Goal: Task Accomplishment & Management: Manage account settings

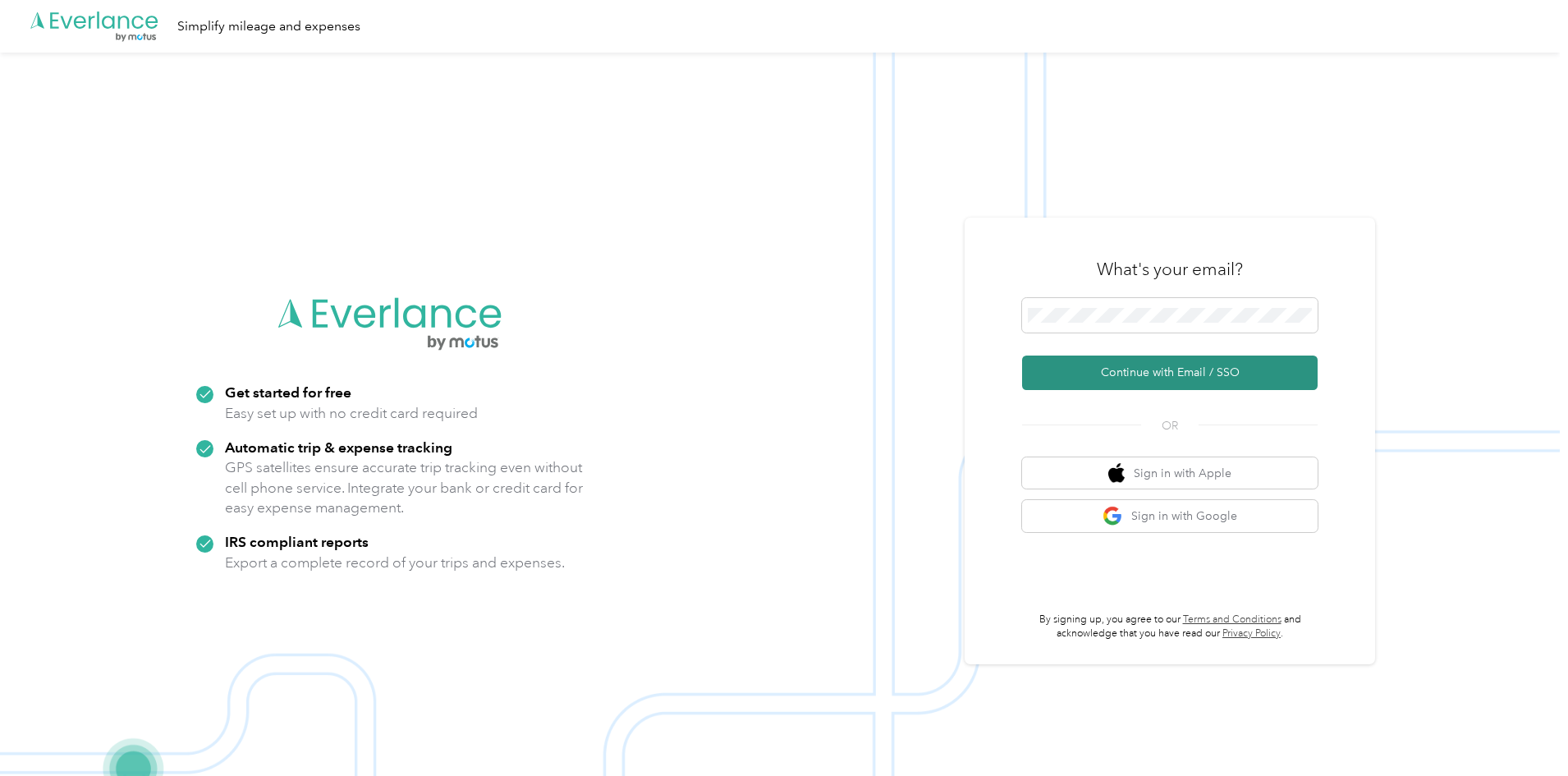
click at [1171, 372] on button "Continue with Email / SSO" at bounding box center [1169, 372] width 295 height 34
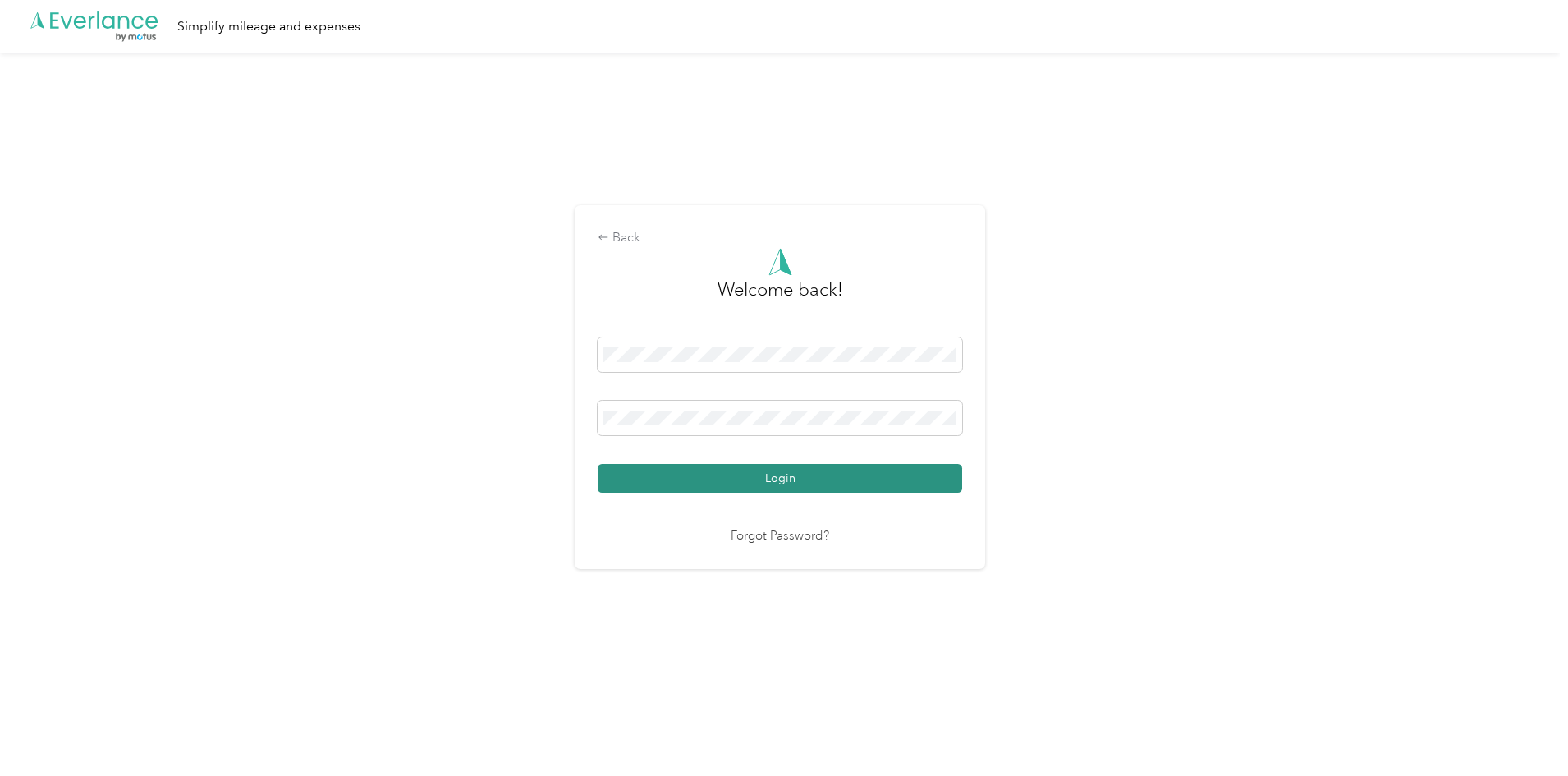
click at [737, 480] on button "Login" at bounding box center [780, 478] width 365 height 29
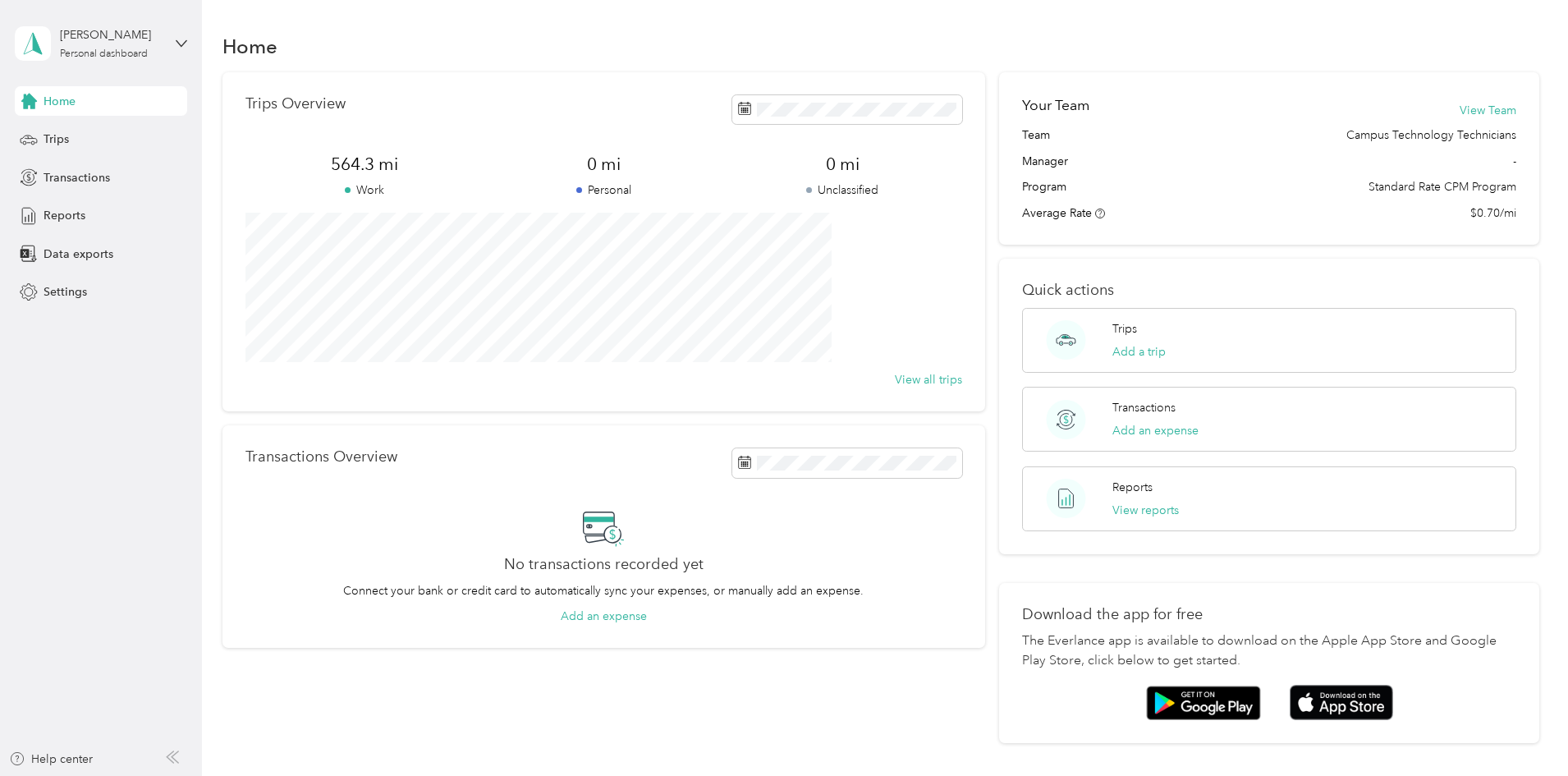
click at [615, 35] on div "Home" at bounding box center [882, 46] width 1318 height 34
click at [57, 219] on span "Reports" at bounding box center [65, 215] width 42 height 17
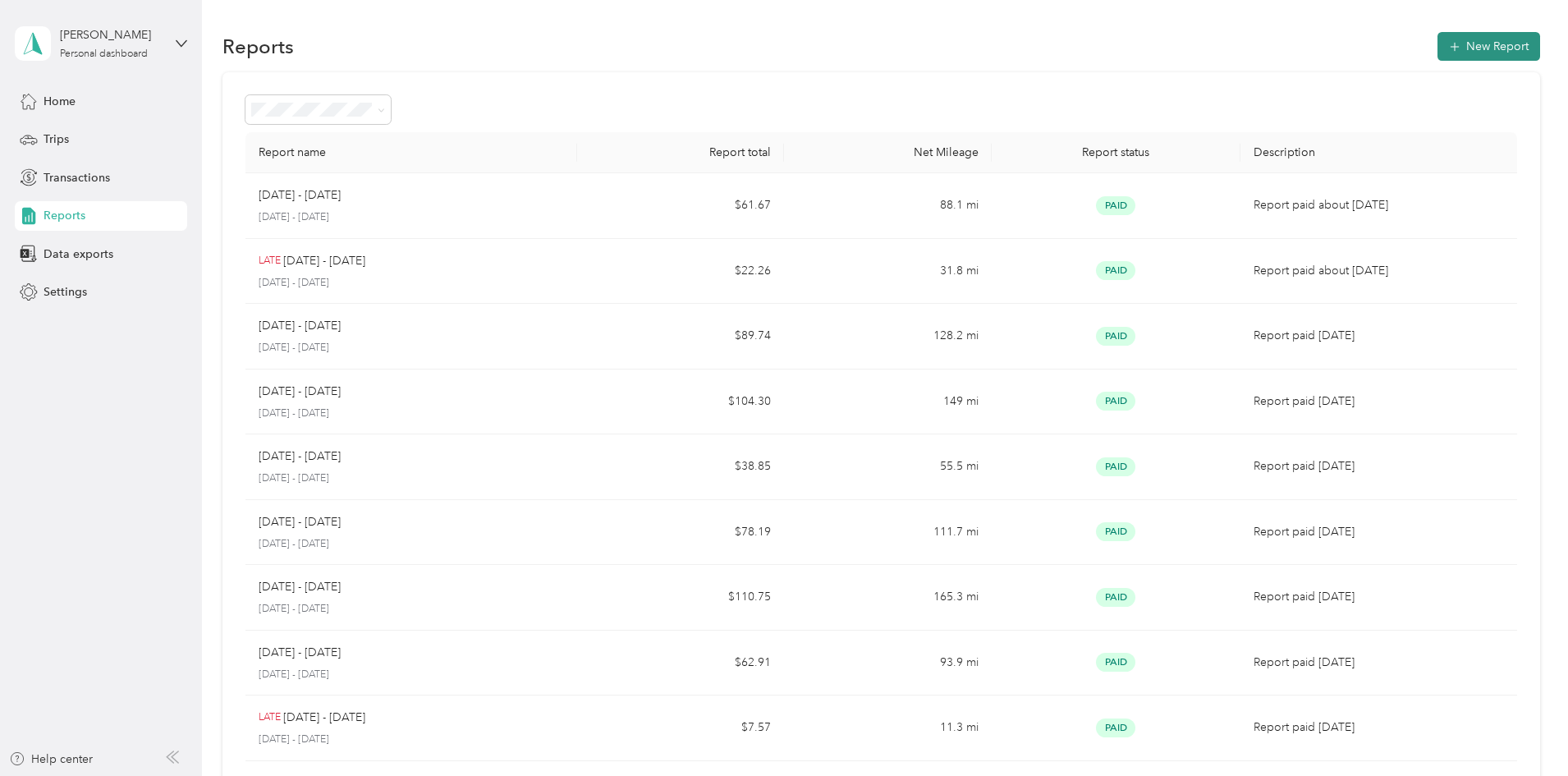
click at [1438, 52] on button "New Report" at bounding box center [1489, 47] width 103 height 29
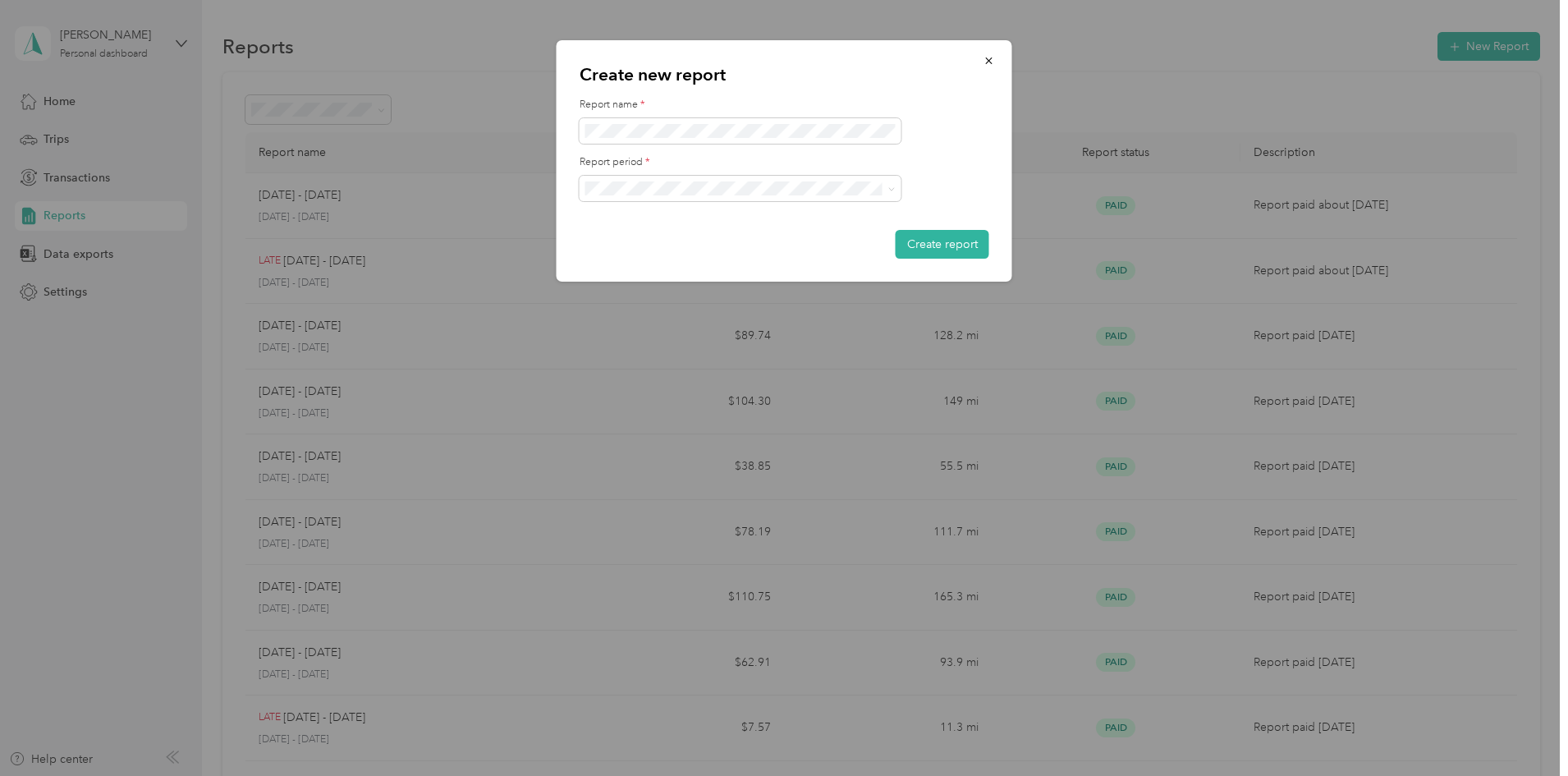
click at [937, 149] on form "Report name * Report period * Create report" at bounding box center [784, 178] width 409 height 161
click at [987, 59] on icon "button" at bounding box center [988, 60] width 7 height 7
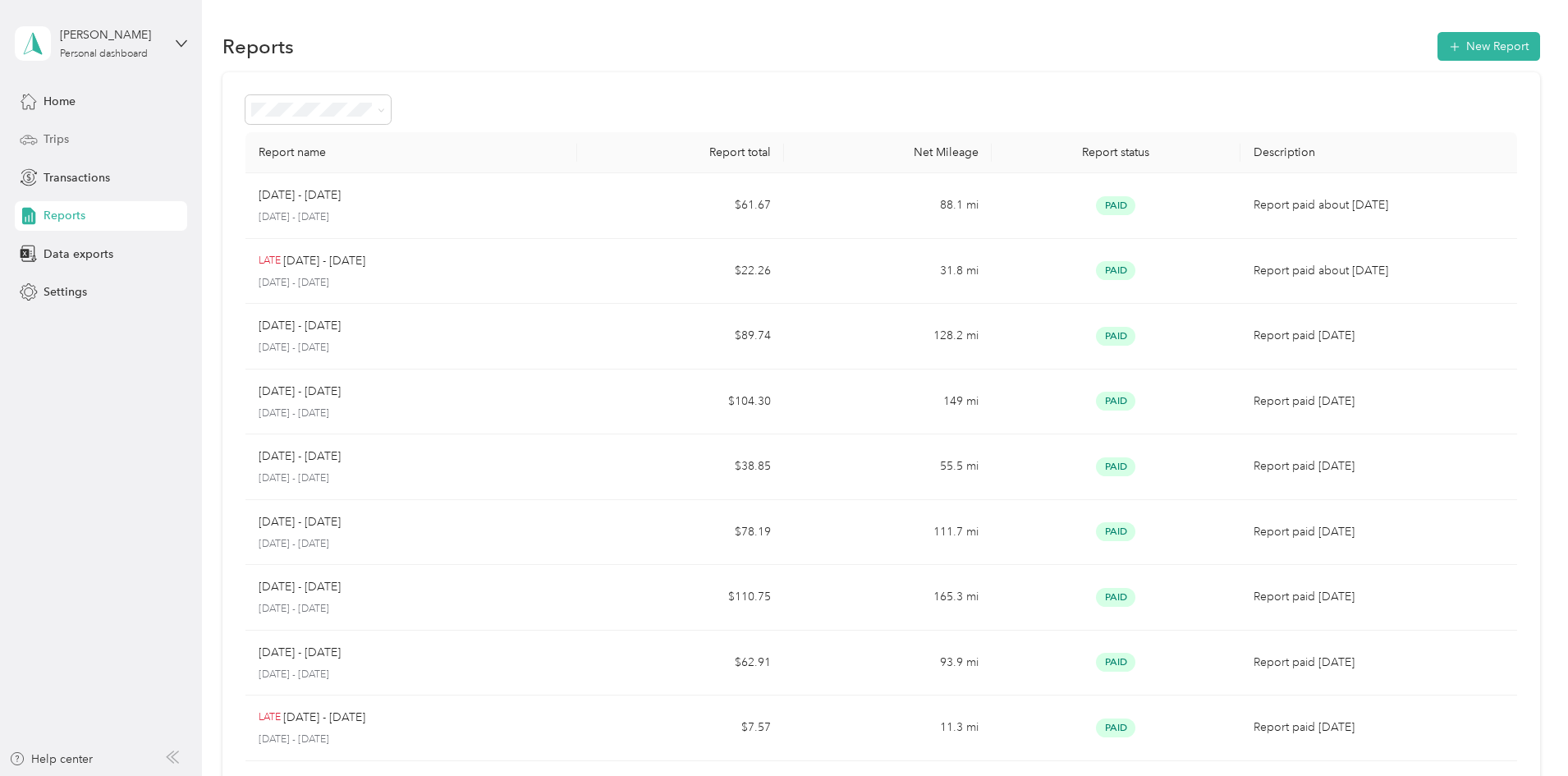
click at [65, 132] on span "Trips" at bounding box center [56, 139] width 26 height 17
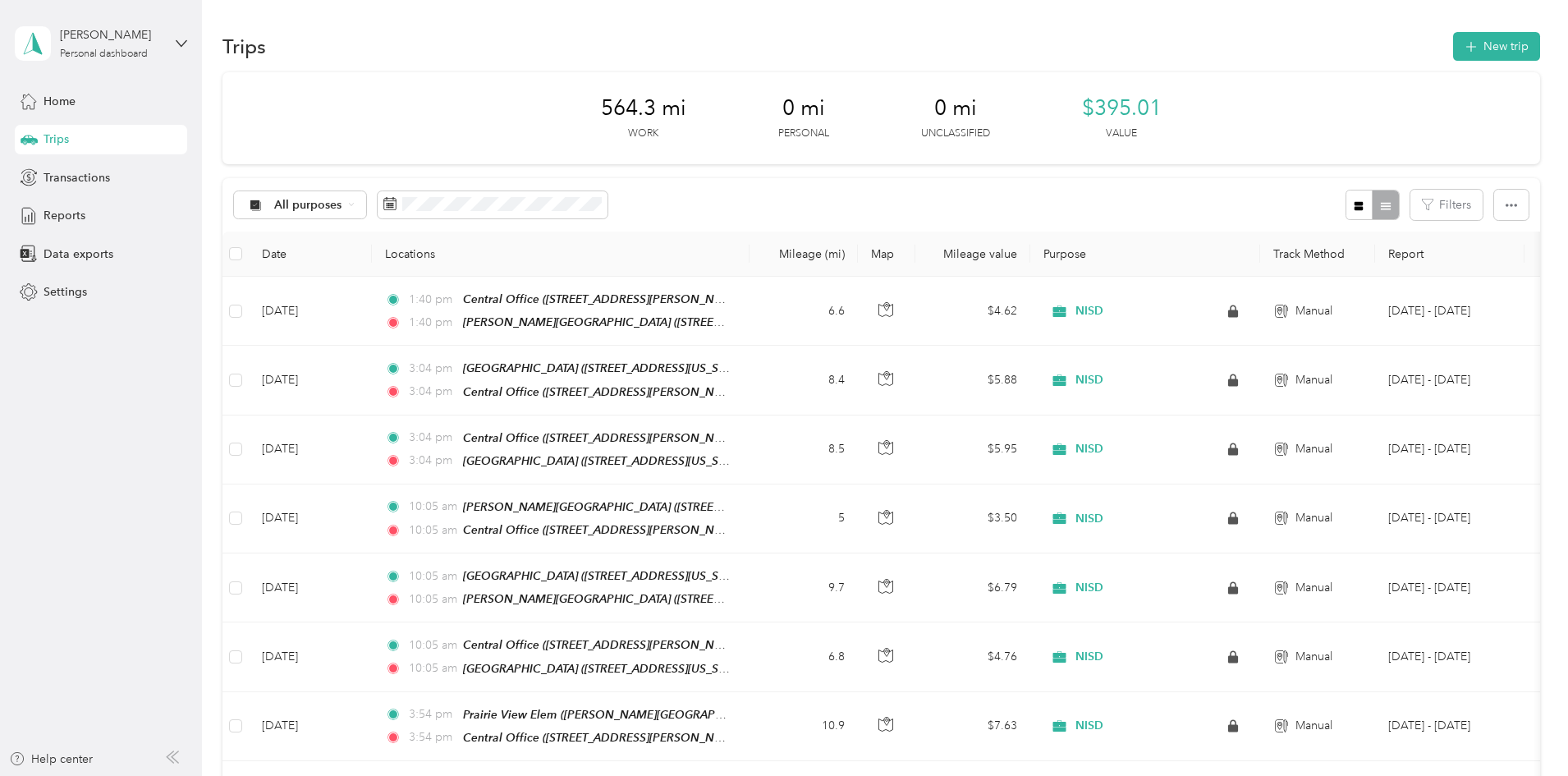
click at [678, 50] on div "Trips New trip" at bounding box center [882, 46] width 1318 height 34
click at [1453, 38] on button "New trip" at bounding box center [1496, 47] width 87 height 29
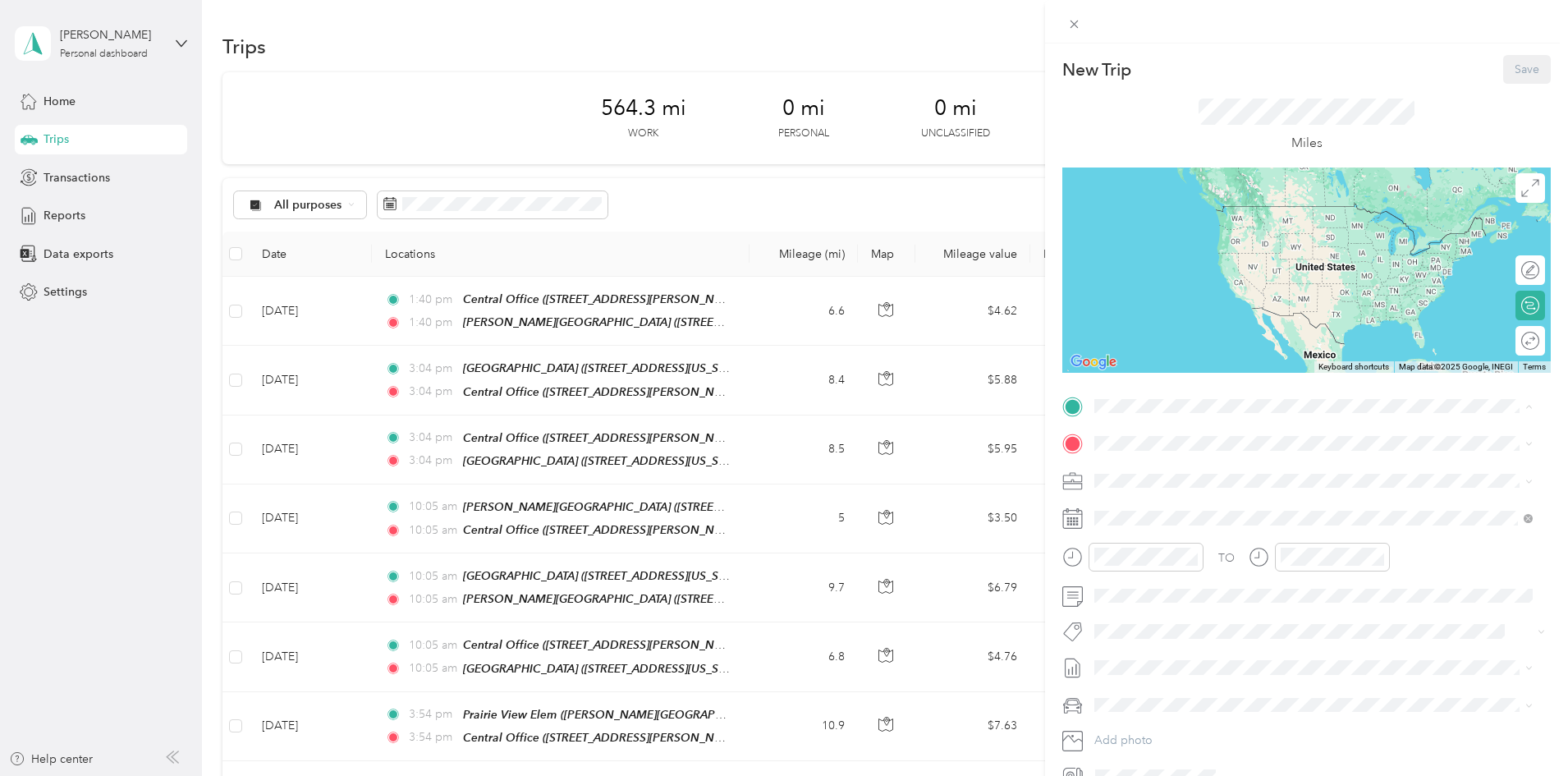
click at [1178, 468] on div "TEAM Central Office" at bounding box center [1253, 474] width 255 height 21
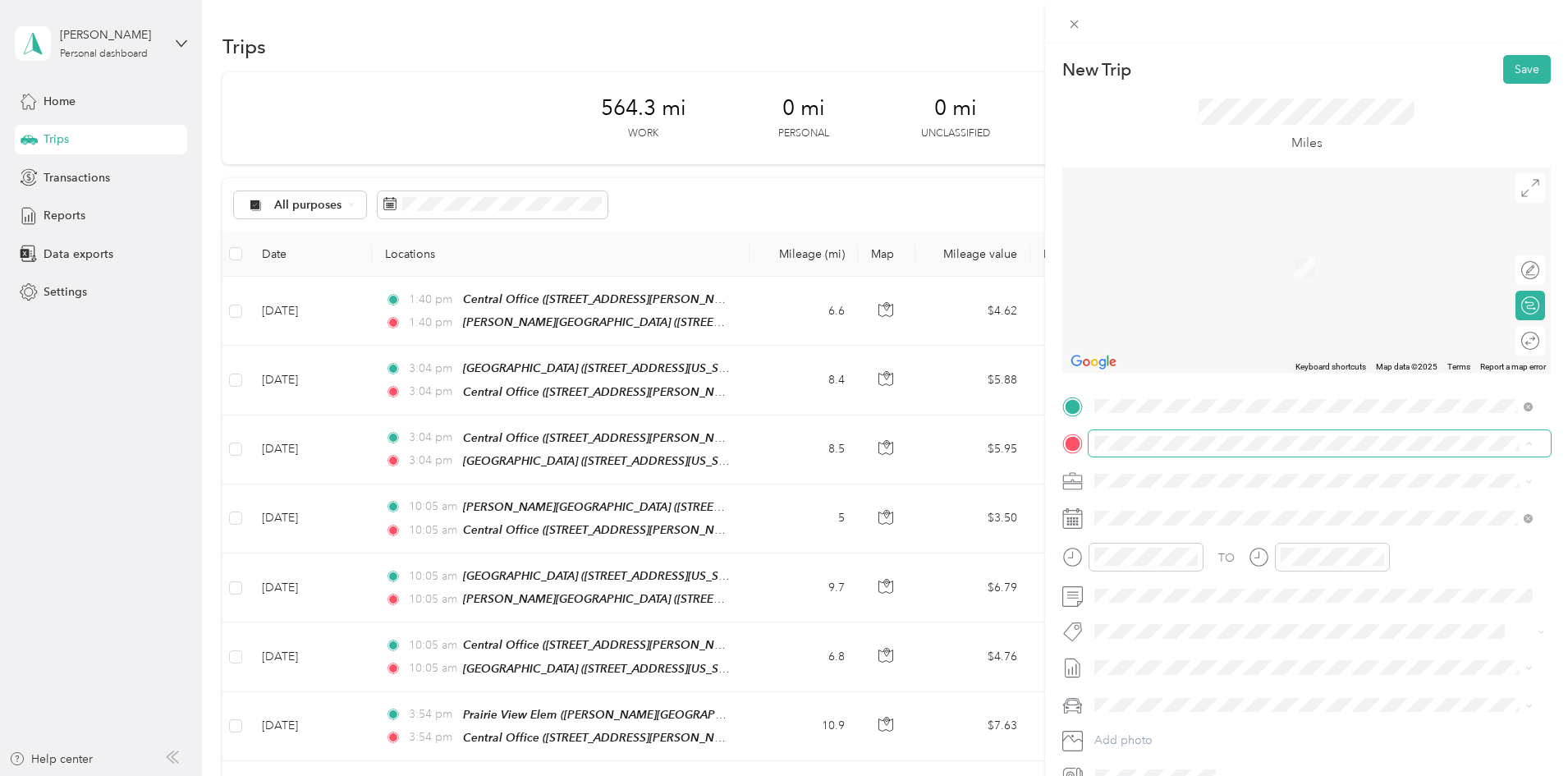
click at [1160, 454] on span at bounding box center [1319, 444] width 462 height 27
click at [1226, 511] on strong "[PERSON_NAME][GEOGRAPHIC_DATA]" at bounding box center [1292, 511] width 219 height 15
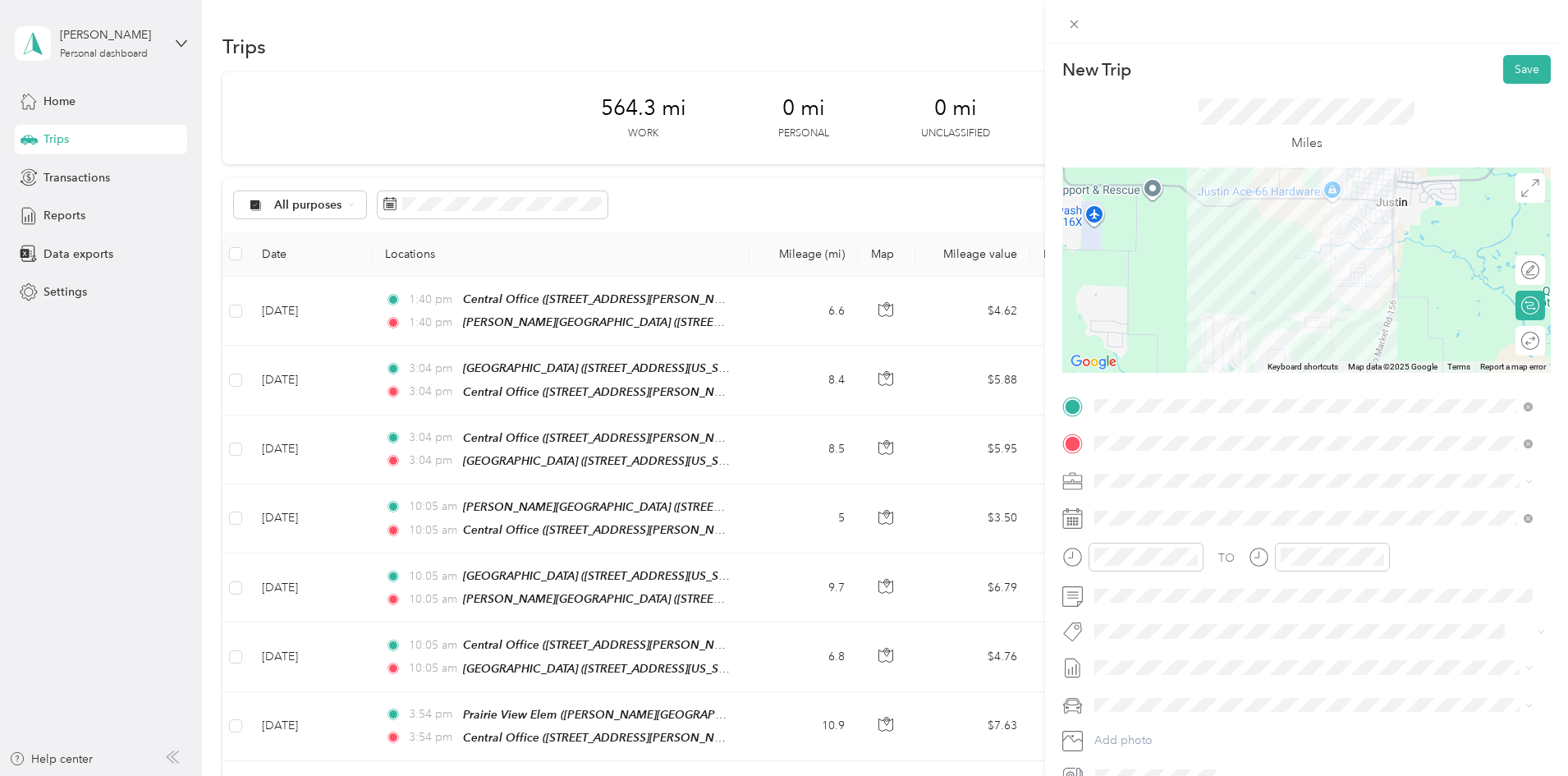
drag, startPoint x: 1243, startPoint y: 209, endPoint x: 1375, endPoint y: 242, distance: 136.1
click at [1375, 242] on div at bounding box center [1306, 270] width 488 height 206
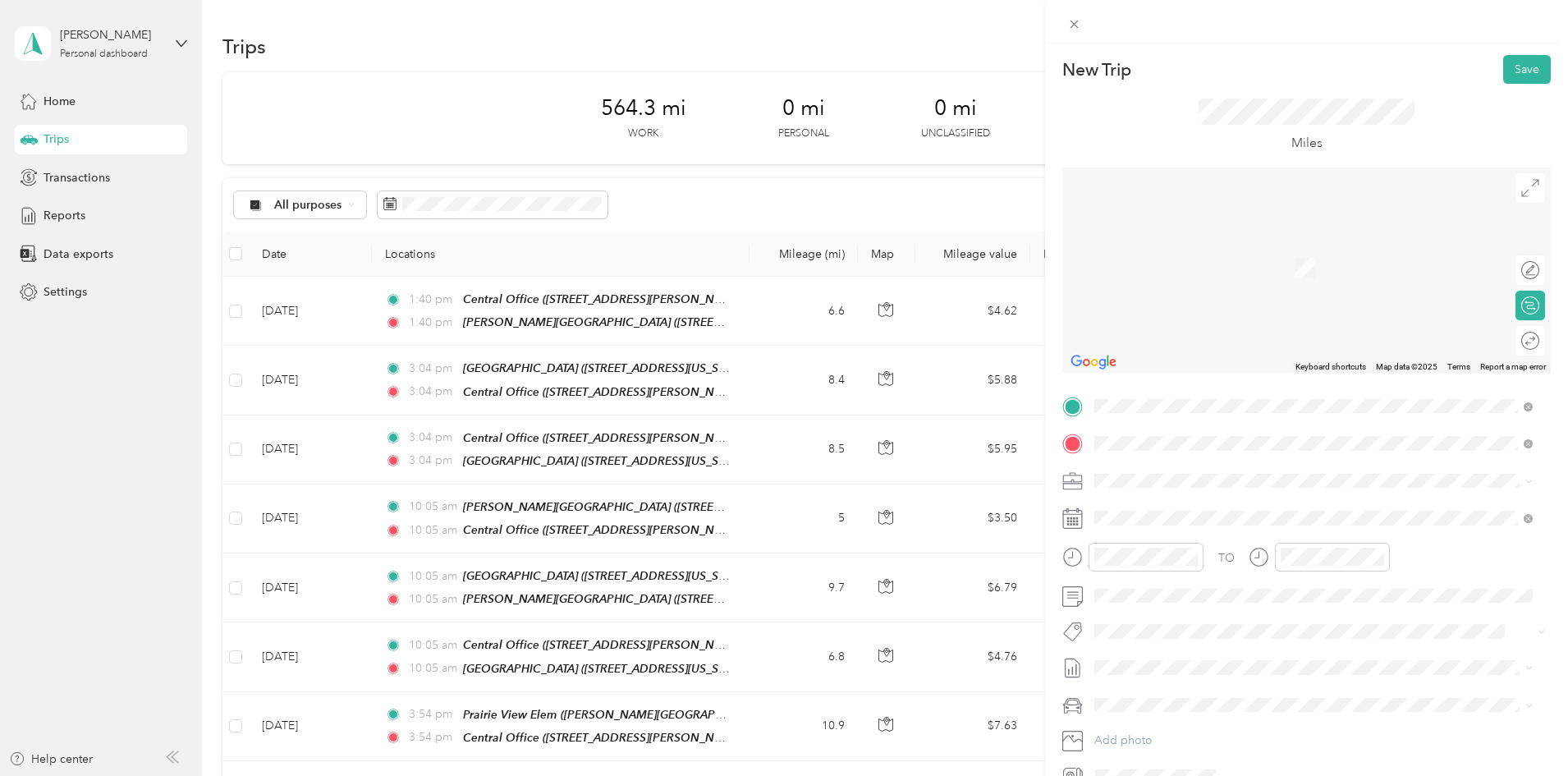
click at [1283, 575] on strong "[GEOGRAPHIC_DATA]" at bounding box center [1243, 569] width 122 height 15
click at [1328, 518] on div "TEAM [PERSON_NAME][GEOGRAPHIC_DATA]" at bounding box center [1263, 511] width 276 height 21
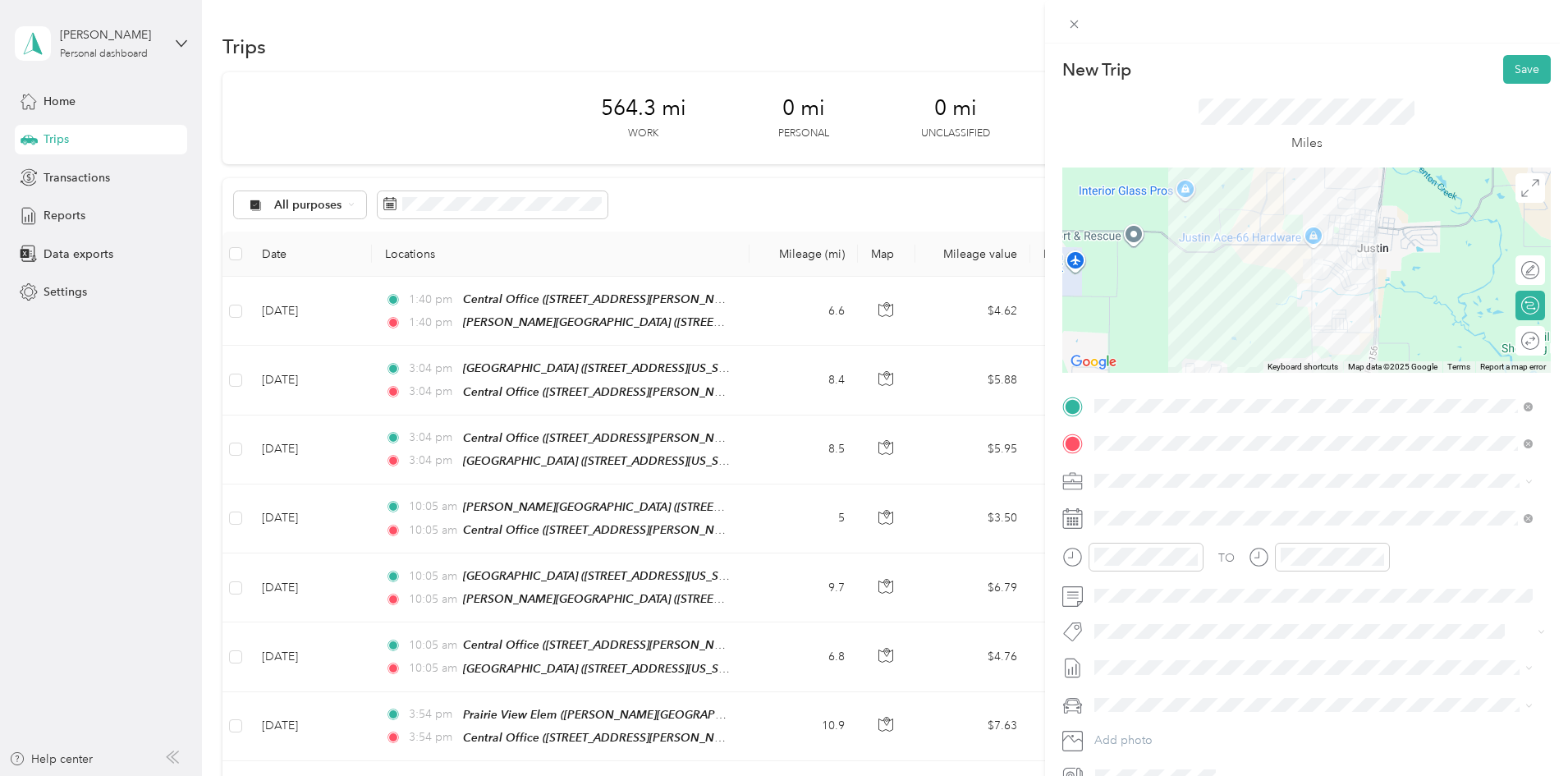
drag, startPoint x: 1260, startPoint y: 244, endPoint x: 1328, endPoint y: 290, distance: 82.1
click at [1328, 290] on div at bounding box center [1306, 270] width 488 height 206
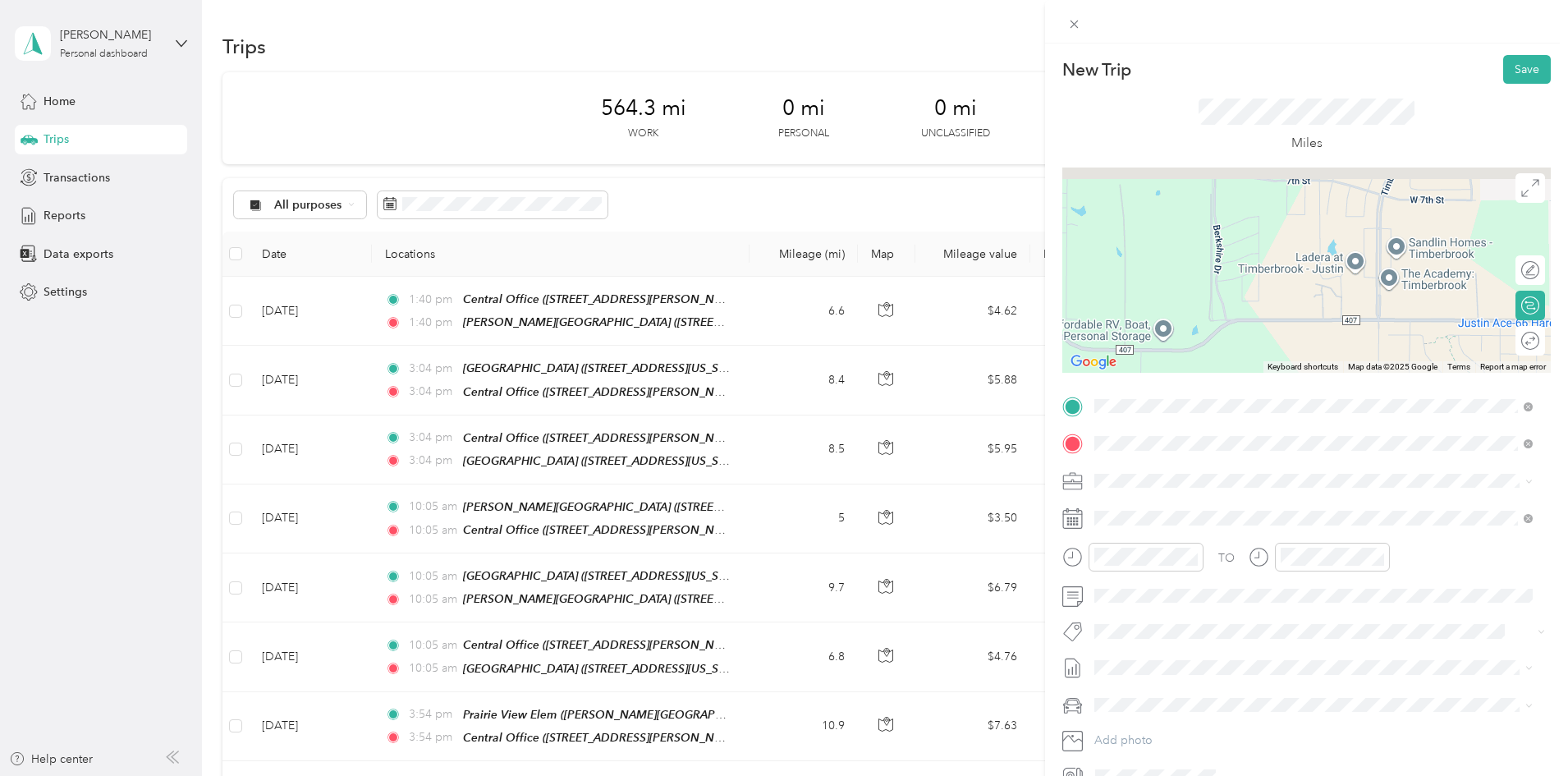
drag, startPoint x: 1273, startPoint y: 305, endPoint x: 1296, endPoint y: 330, distance: 34.0
click at [1296, 330] on div at bounding box center [1306, 270] width 488 height 206
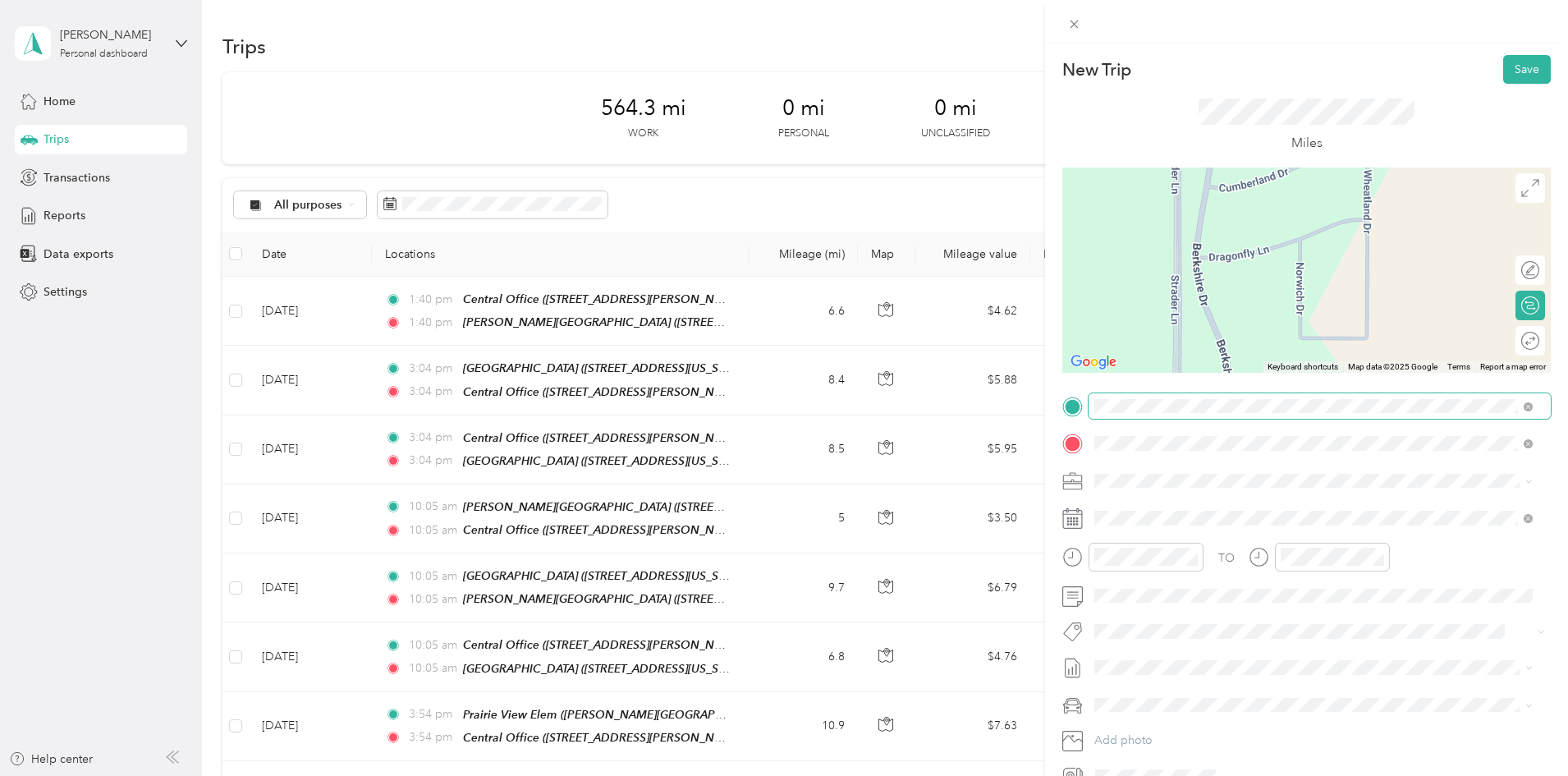
click at [1313, 399] on div "New Trip Save This trip cannot be edited because it is either under review, app…" at bounding box center [1306, 423] width 488 height 735
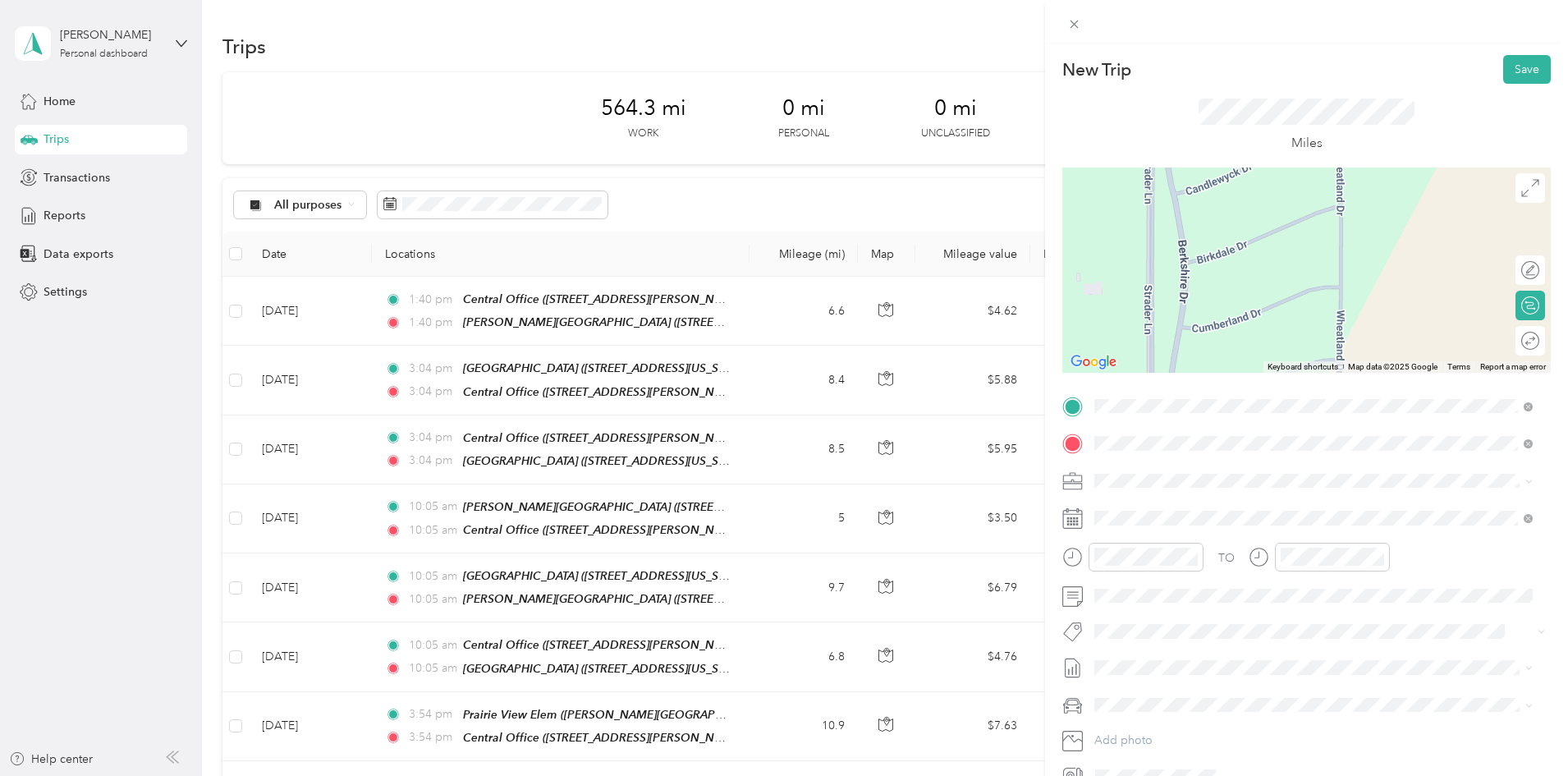
drag, startPoint x: 1290, startPoint y: 253, endPoint x: 1271, endPoint y: 367, distance: 115.6
click at [1271, 367] on div "Keyboard shortcuts Map Data Map data ©2025 Google Map data ©2025 Google 50 m Cl…" at bounding box center [1306, 270] width 488 height 206
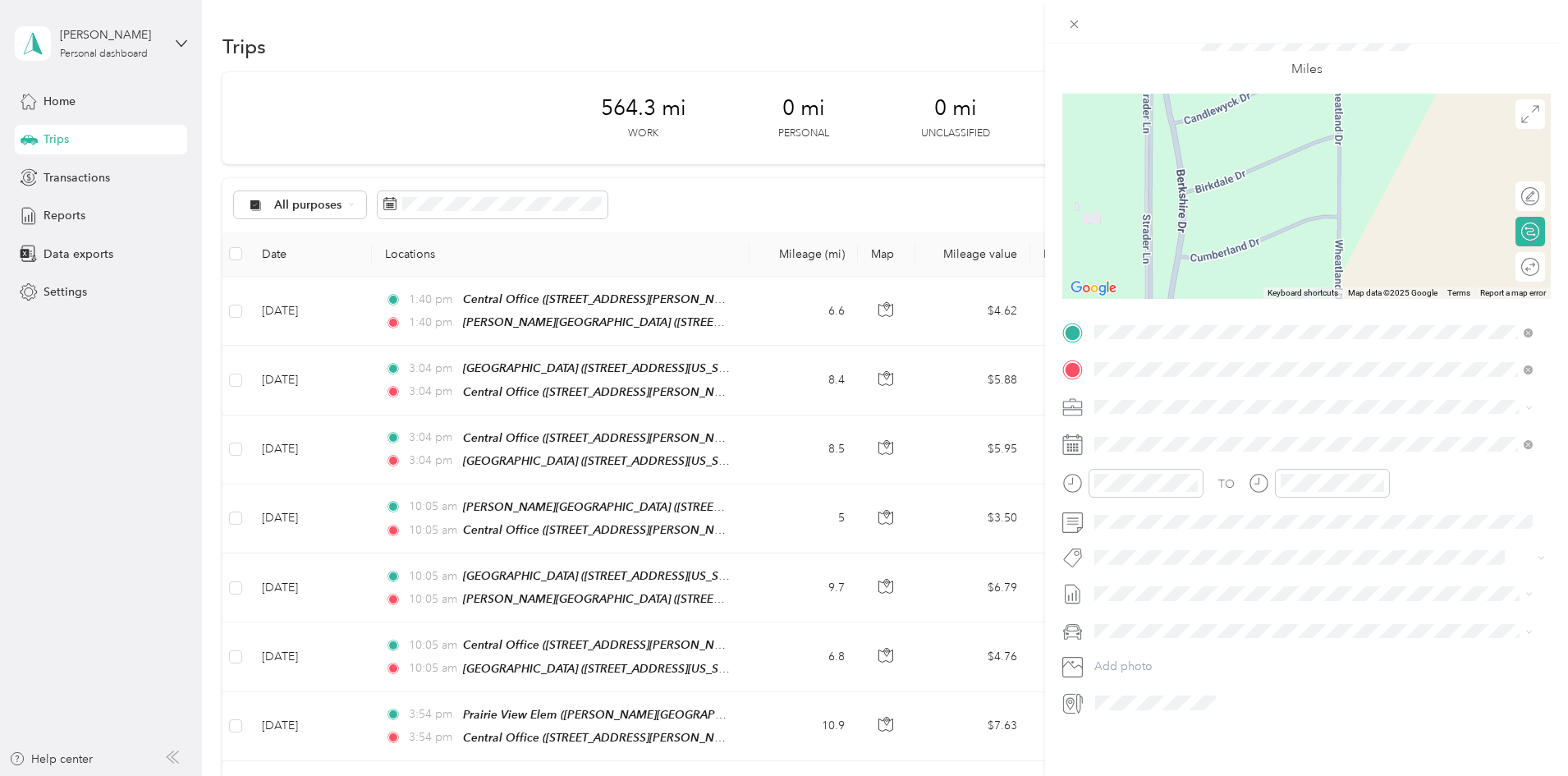
scroll to position [87, 0]
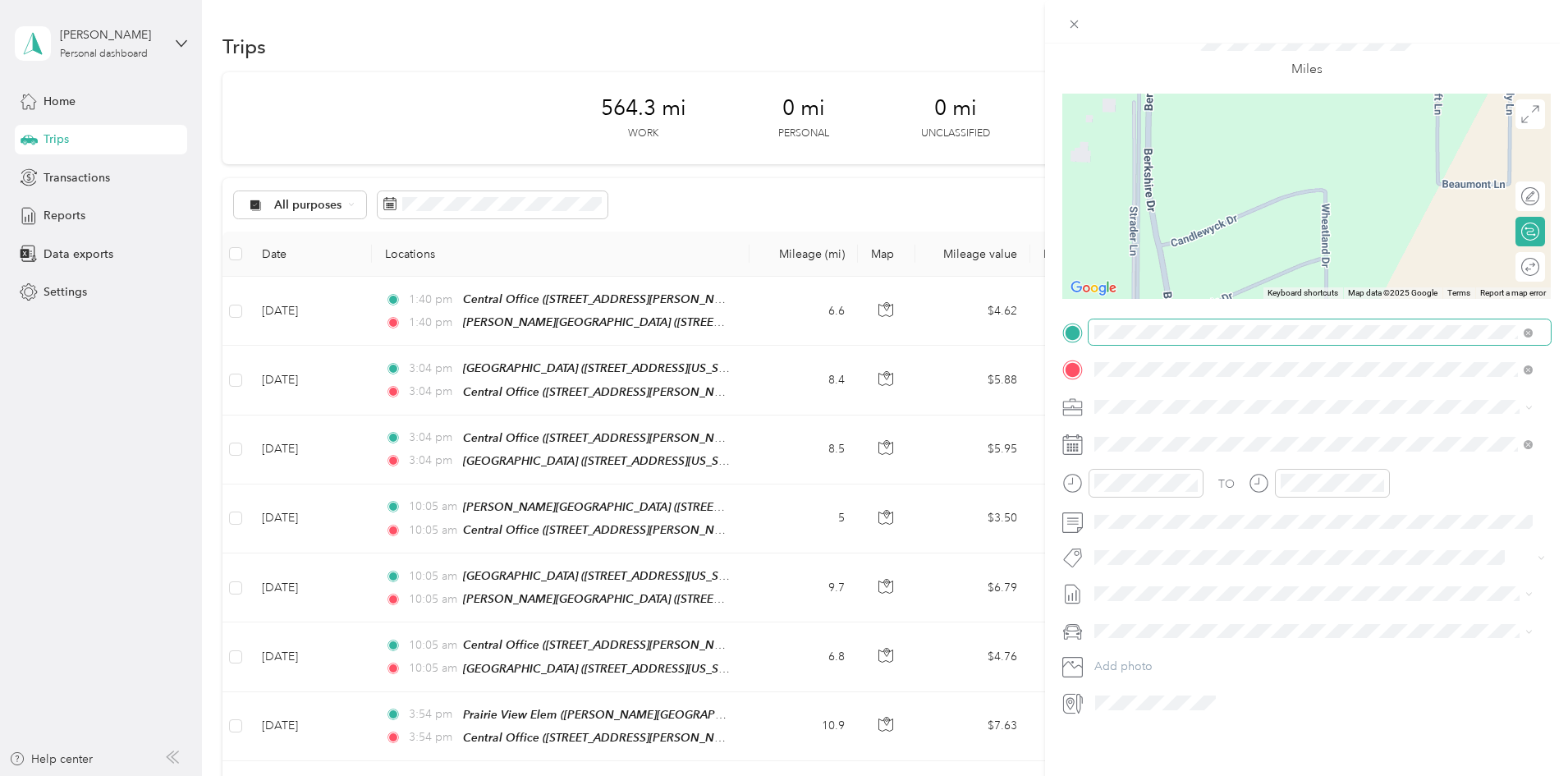
drag, startPoint x: 1273, startPoint y: 184, endPoint x: 1260, endPoint y: 310, distance: 126.7
click at [1260, 310] on div "New Trip Save This trip cannot be edited because it is either under review, app…" at bounding box center [1306, 348] width 488 height 735
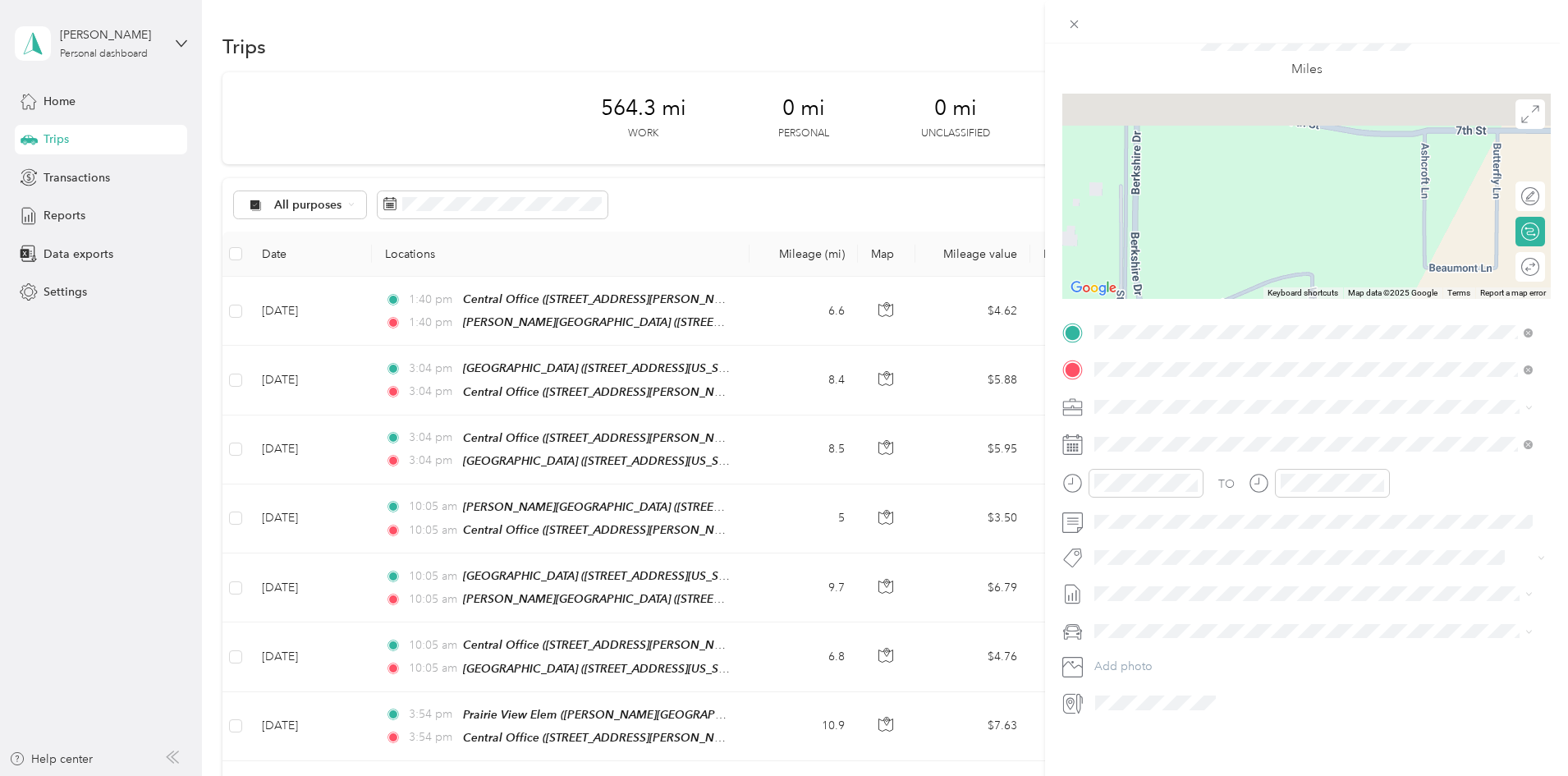
drag, startPoint x: 1252, startPoint y: 182, endPoint x: 1231, endPoint y: 277, distance: 97.3
click at [1231, 277] on div at bounding box center [1306, 196] width 488 height 206
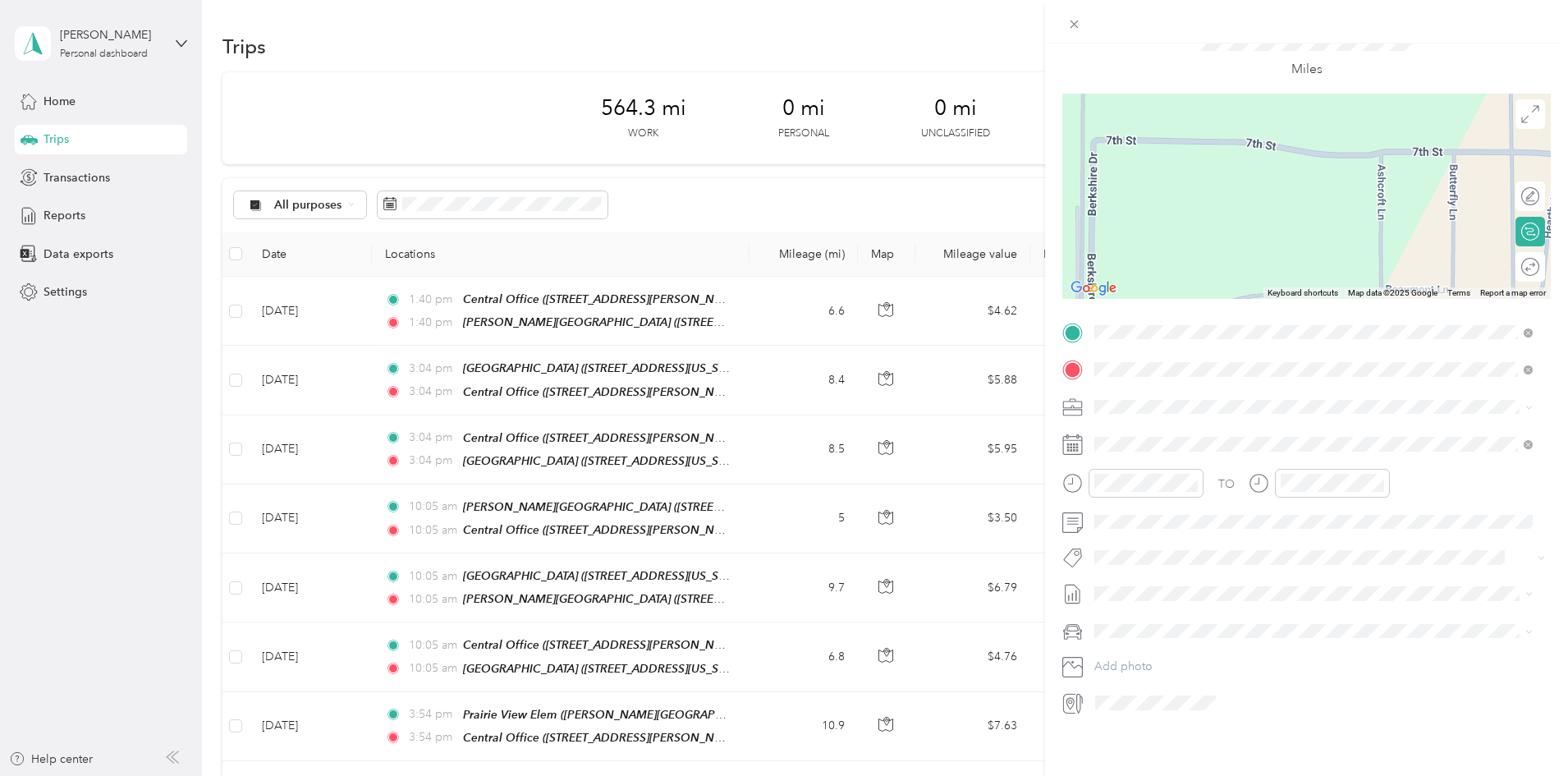
drag, startPoint x: 1276, startPoint y: 174, endPoint x: 1241, endPoint y: 179, distance: 35.4
click at [1241, 179] on div at bounding box center [1306, 196] width 488 height 206
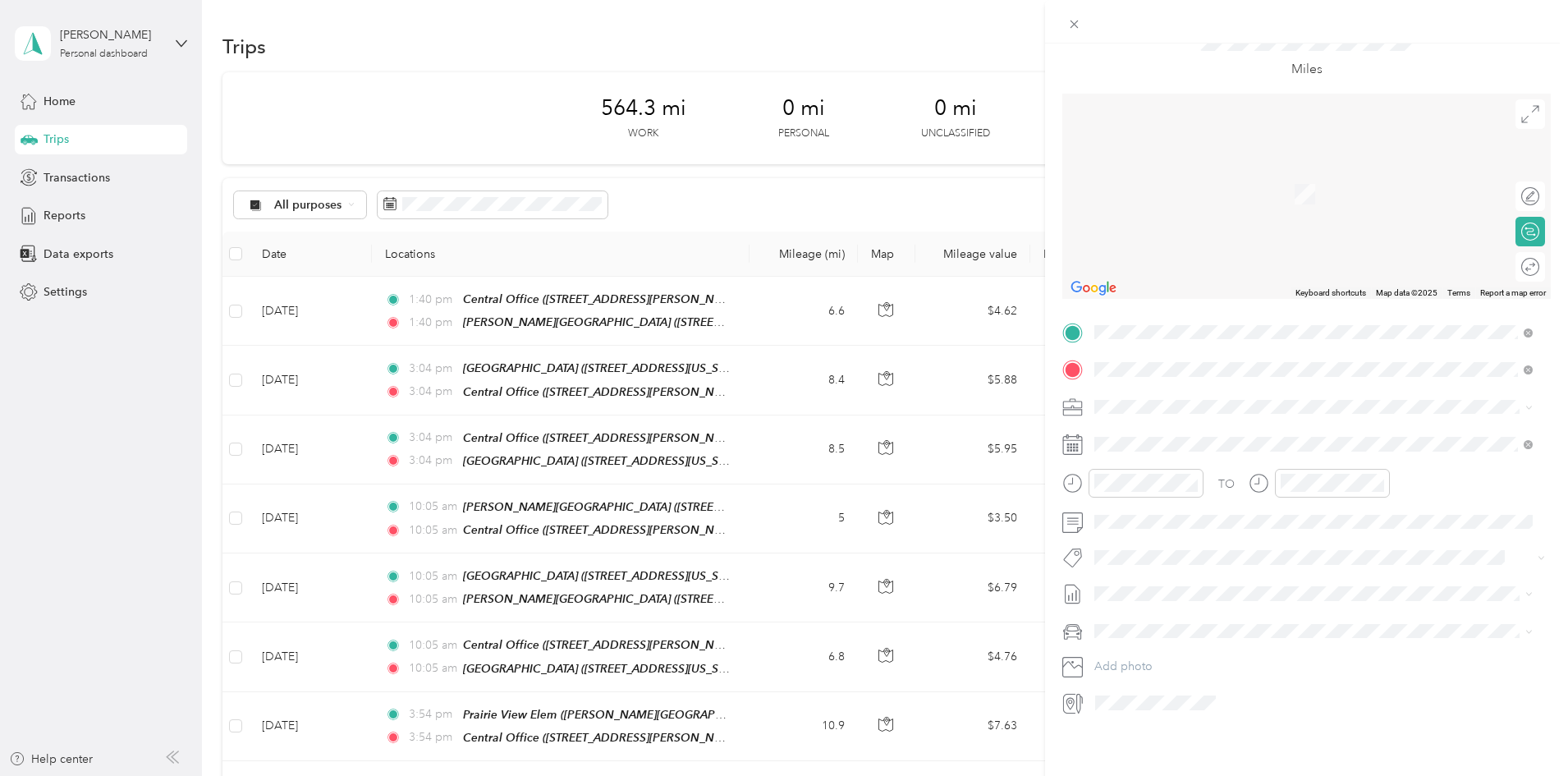
click at [1214, 419] on span "[STREET_ADDRESS][US_STATE]" at bounding box center [1207, 416] width 164 height 15
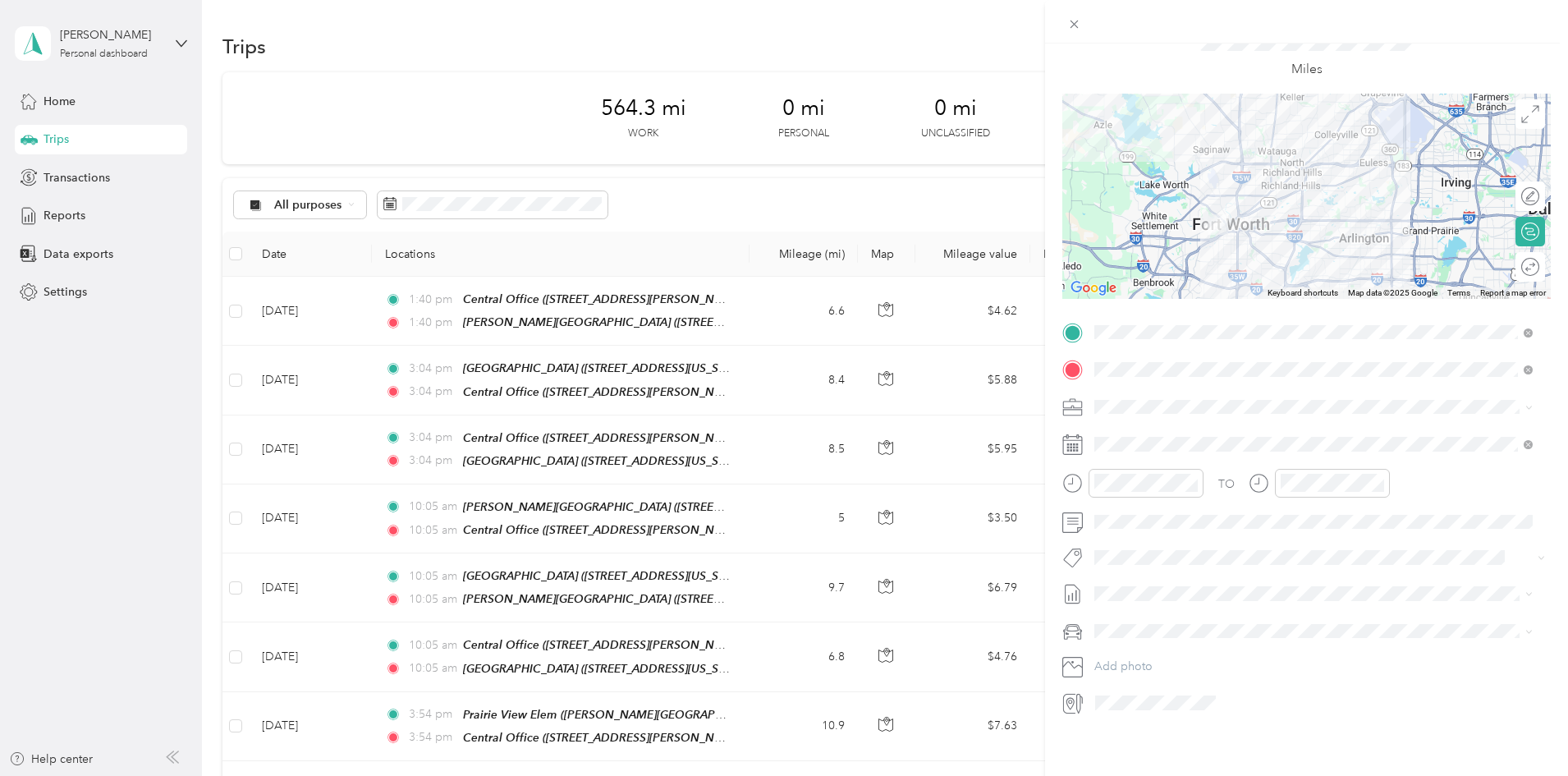
drag, startPoint x: 1306, startPoint y: 247, endPoint x: 1278, endPoint y: 109, distance: 140.8
click at [1278, 109] on div at bounding box center [1306, 196] width 488 height 206
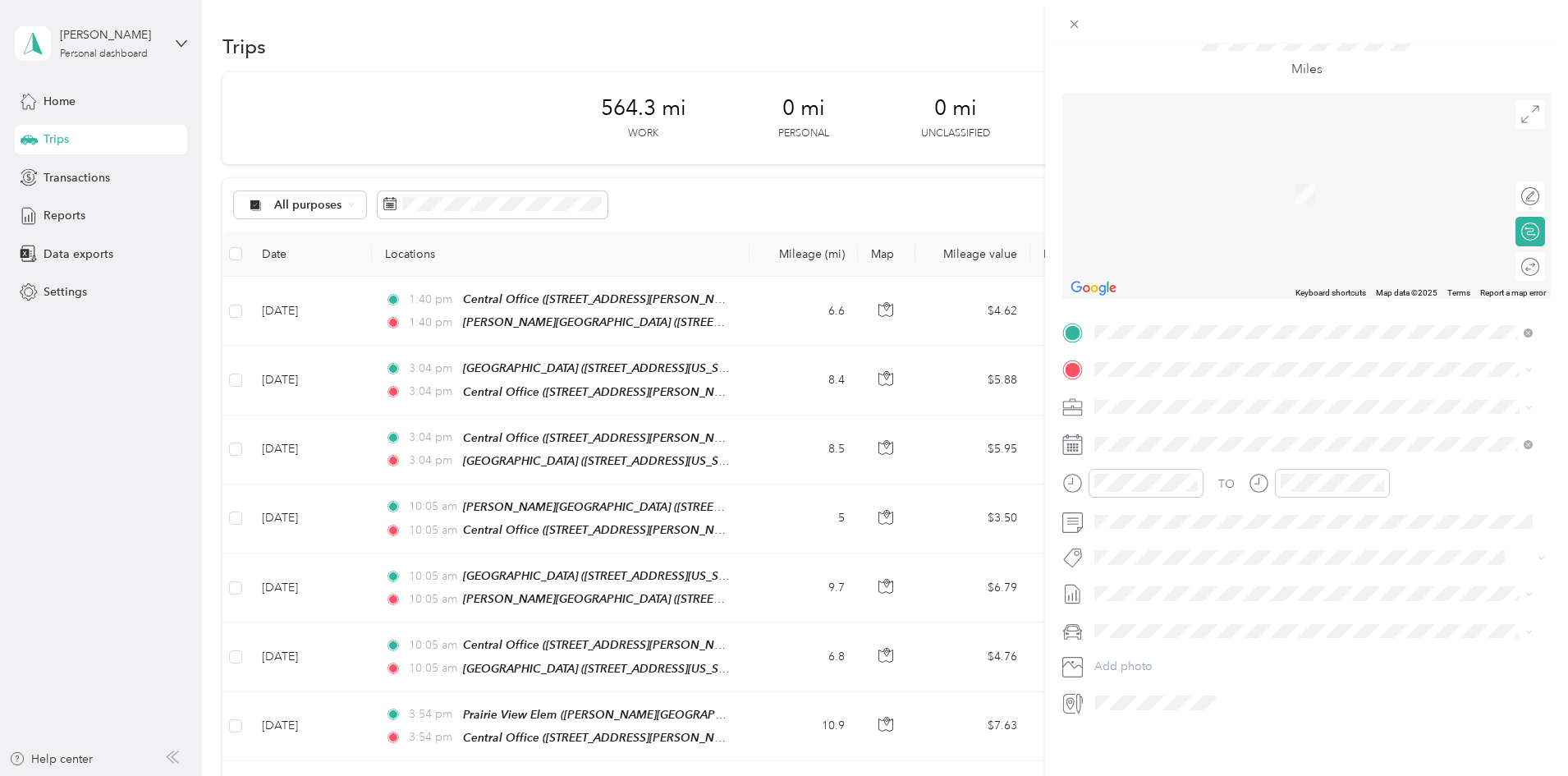
click at [1226, 467] on span "[PERSON_NAME] [US_STATE], [GEOGRAPHIC_DATA]" at bounding box center [1218, 456] width 185 height 29
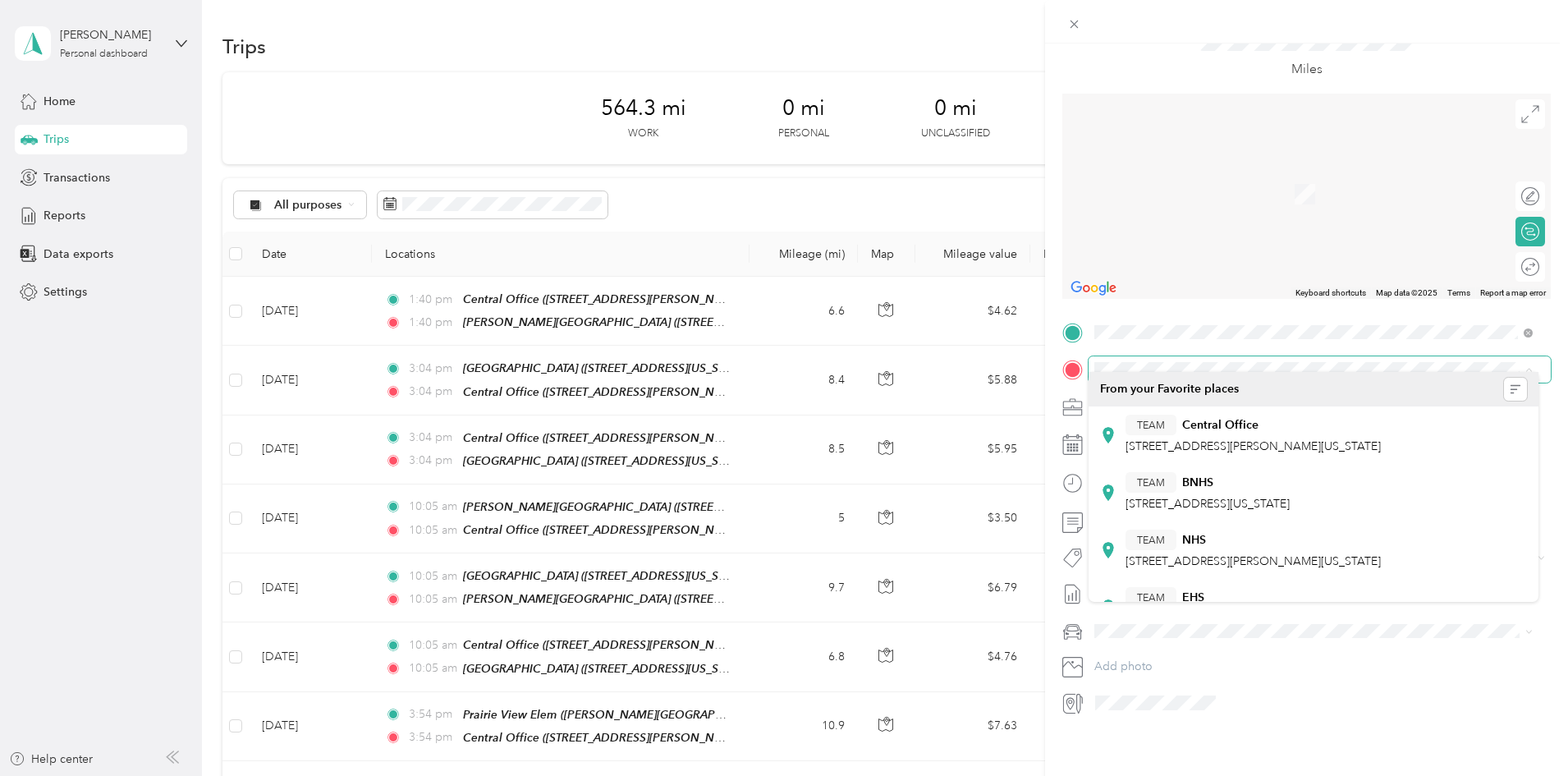
click at [1374, 356] on span at bounding box center [1319, 369] width 462 height 27
click at [1358, 368] on span at bounding box center [1319, 369] width 462 height 27
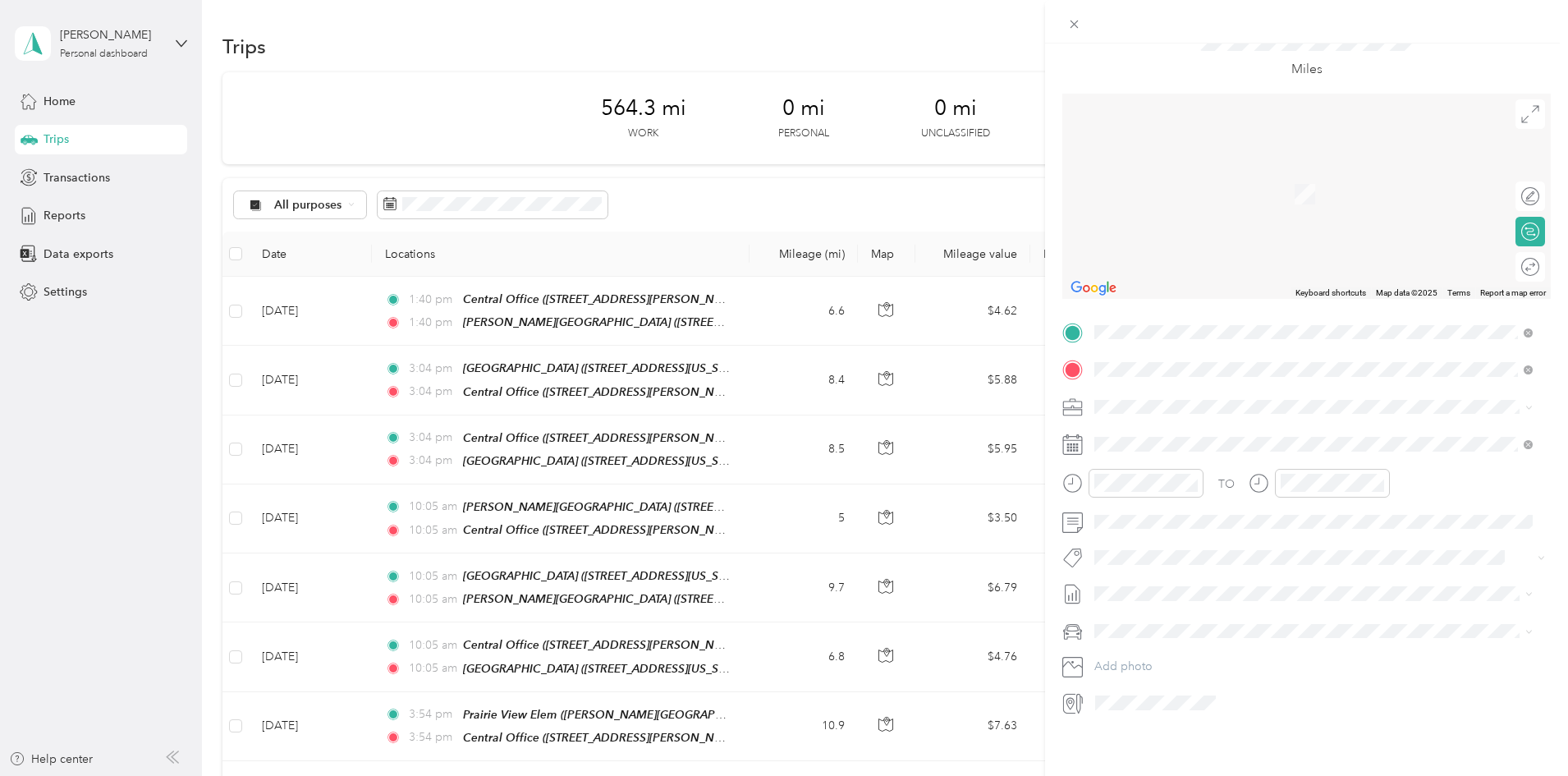
click at [1257, 425] on strong "Outdoor Learning Center" at bounding box center [1250, 426] width 136 height 15
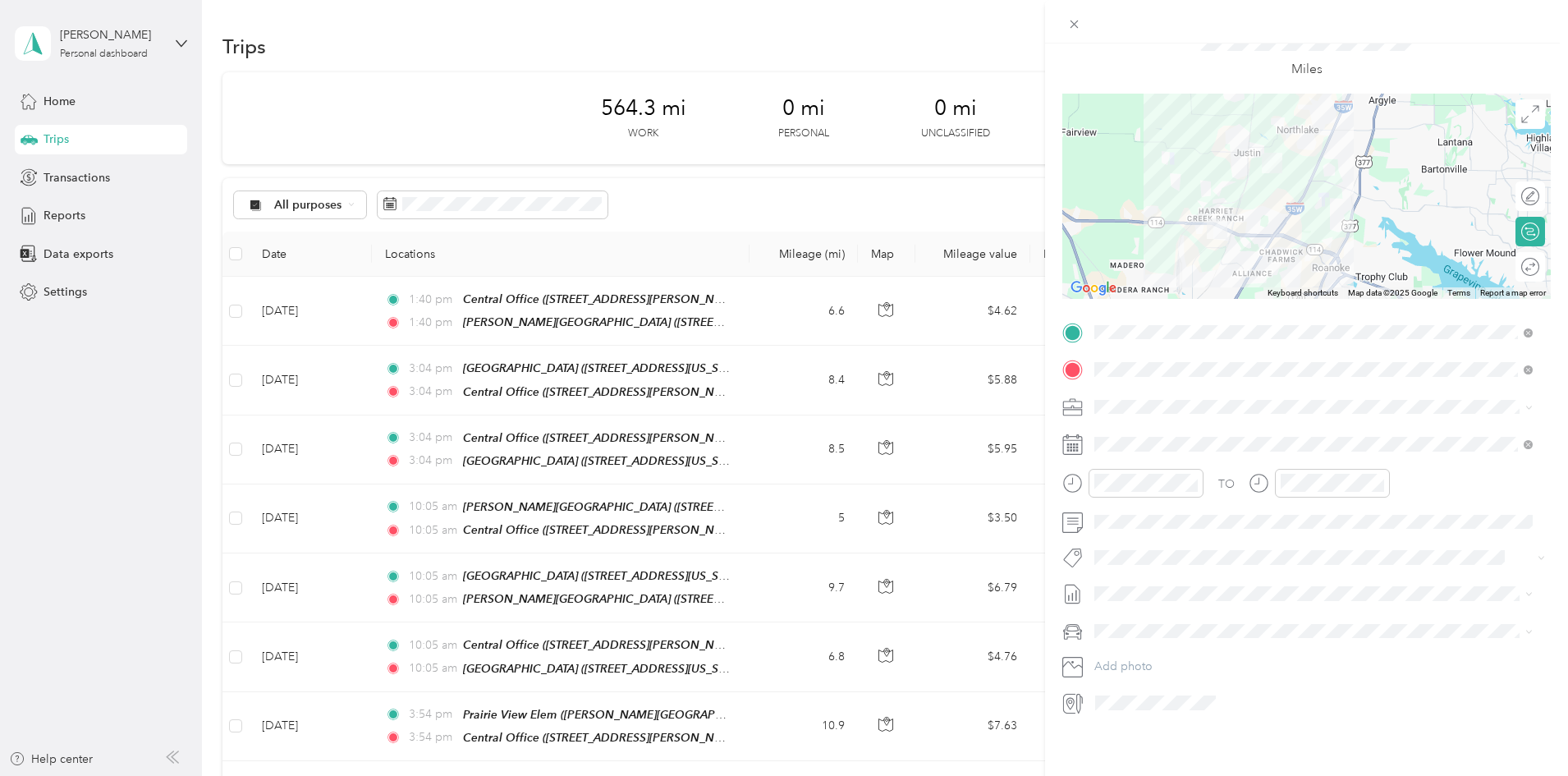
drag, startPoint x: 1363, startPoint y: 170, endPoint x: 1269, endPoint y: 182, distance: 94.8
click at [1269, 182] on div at bounding box center [1306, 196] width 488 height 206
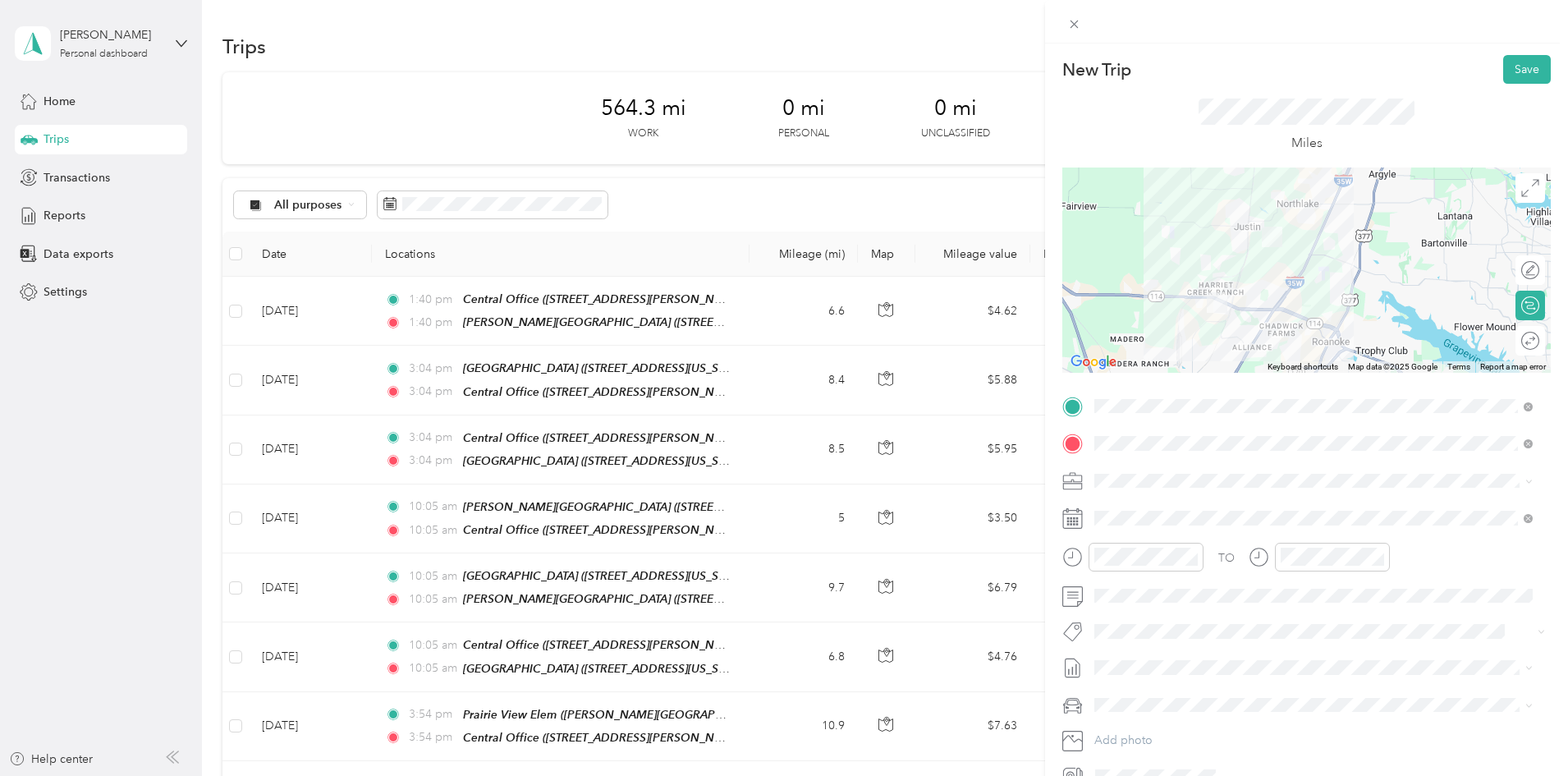
scroll to position [82, 0]
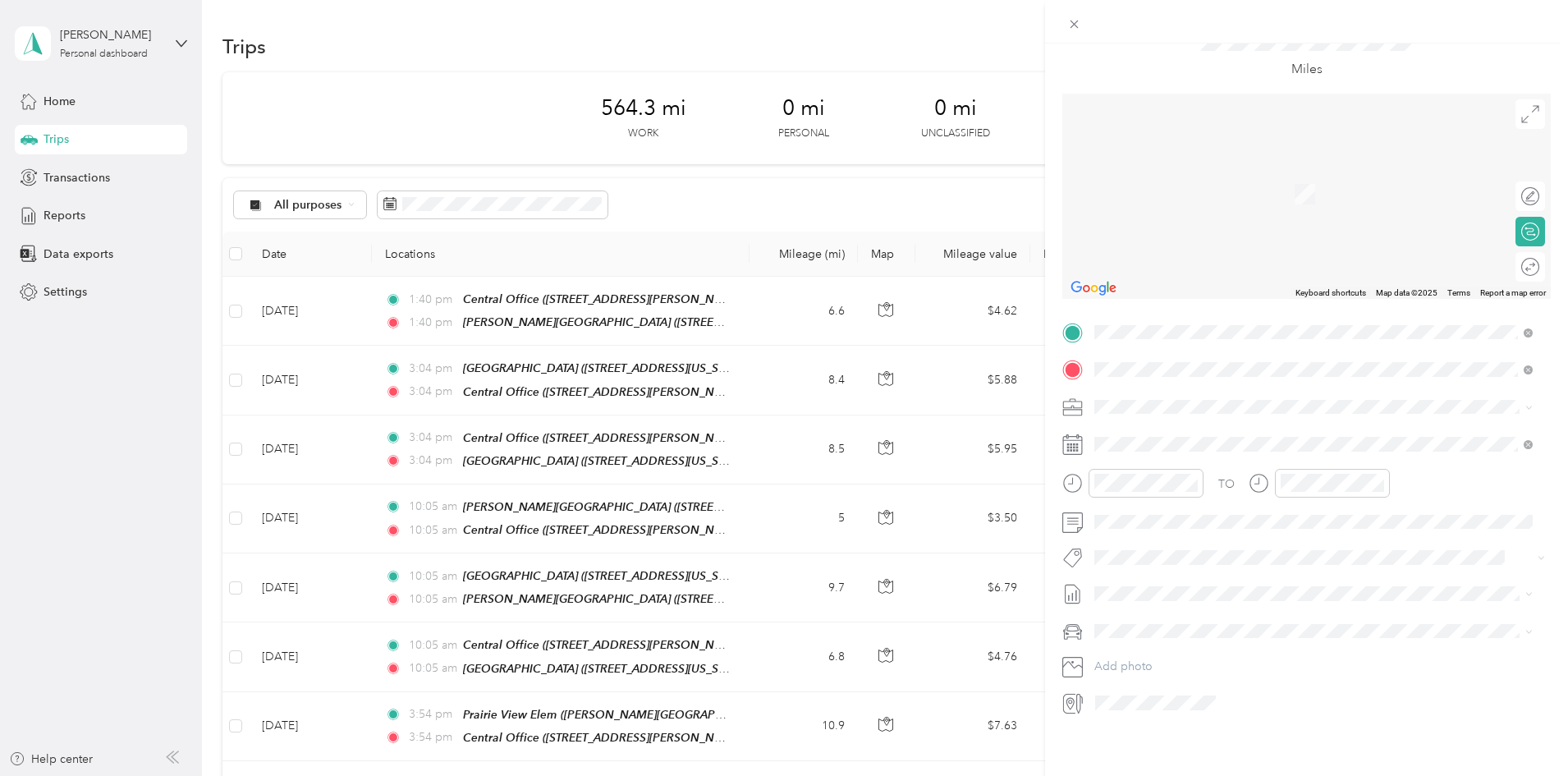
click at [1288, 426] on strong "[PERSON_NAME][GEOGRAPHIC_DATA]" at bounding box center [1292, 429] width 219 height 15
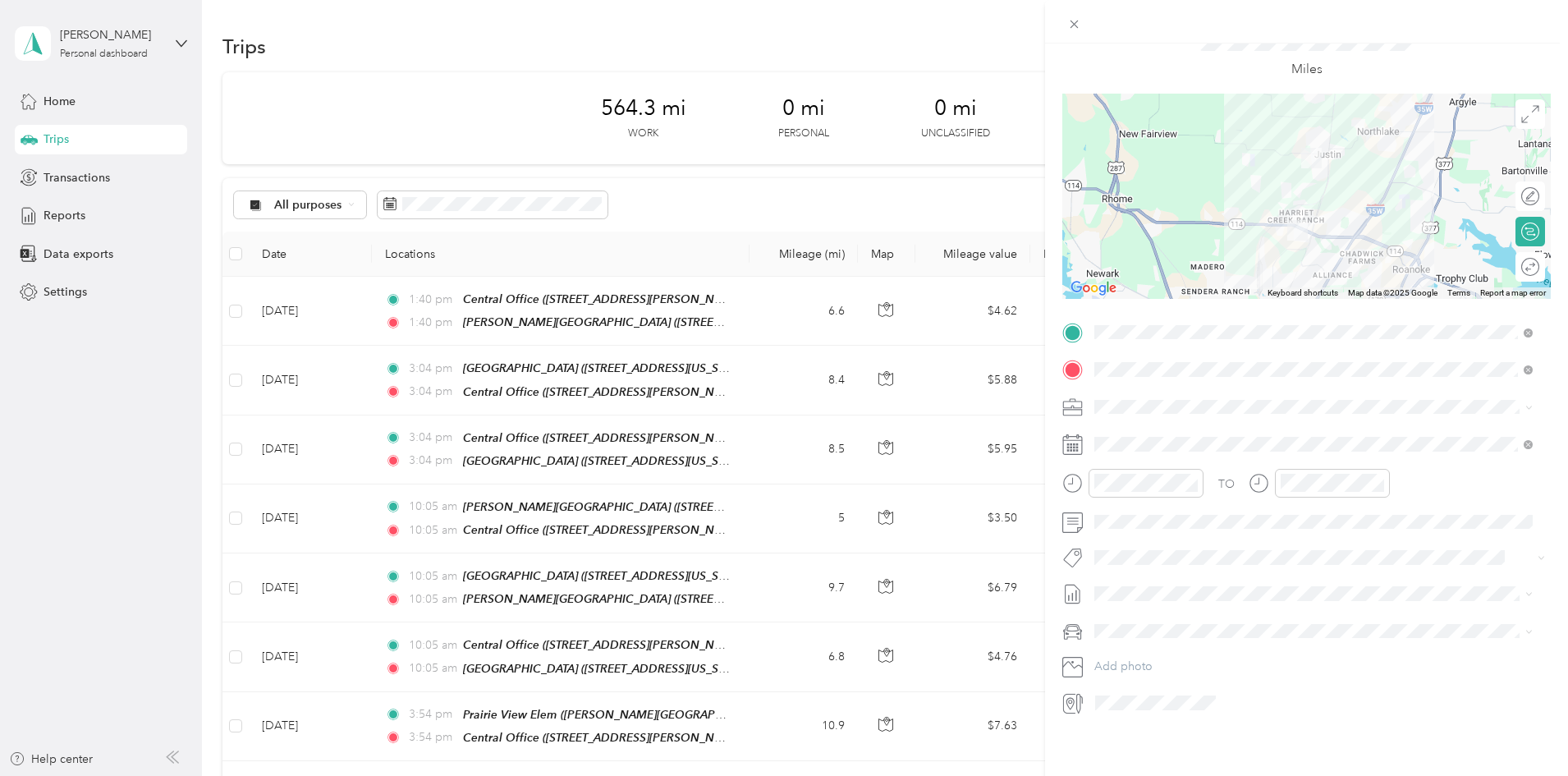
scroll to position [87, 0]
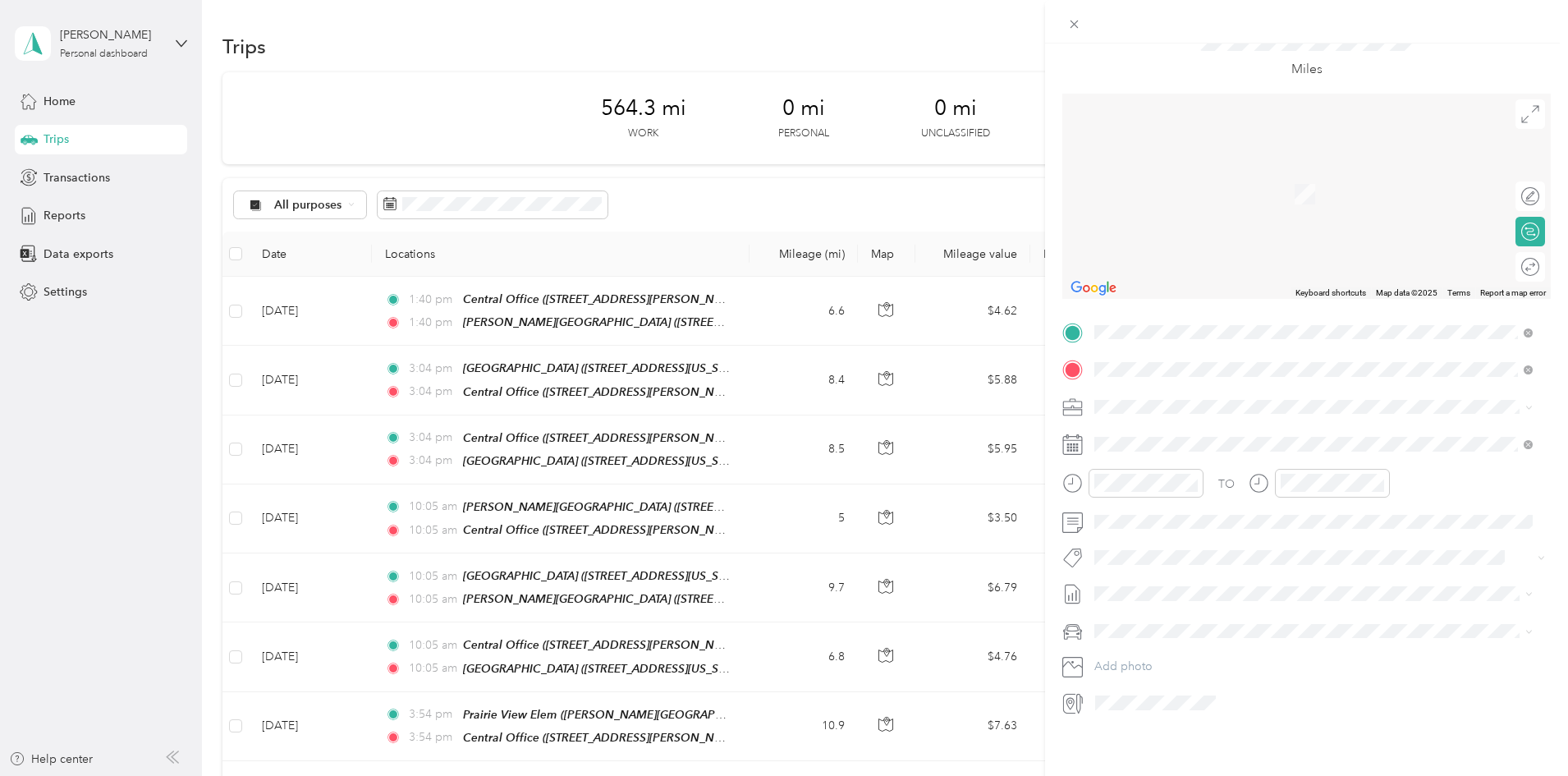
click at [1277, 449] on span "[STREET_ADDRESS][US_STATE]" at bounding box center [1207, 446] width 164 height 14
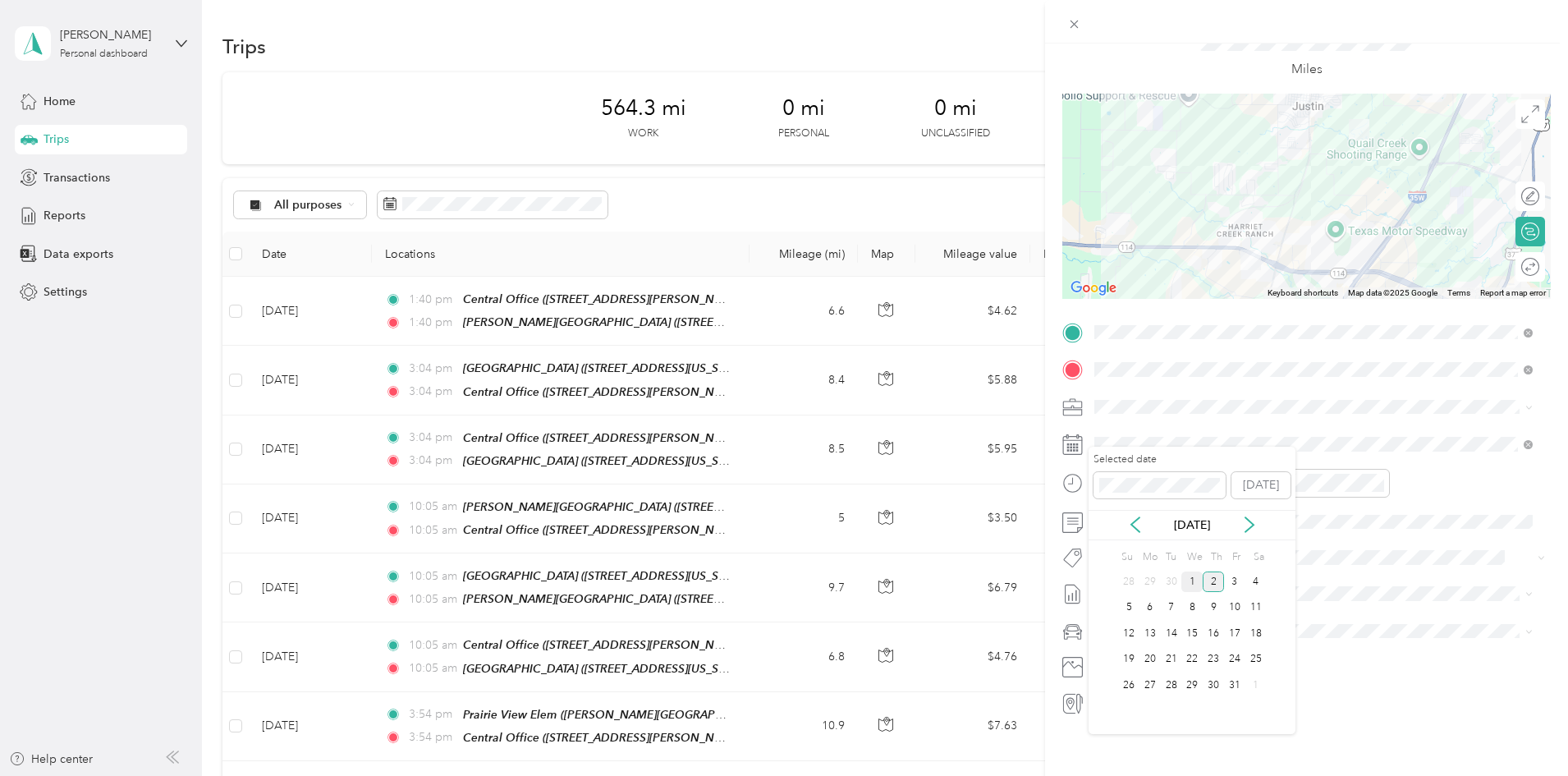
click at [1194, 575] on div "1" at bounding box center [1192, 582] width 21 height 21
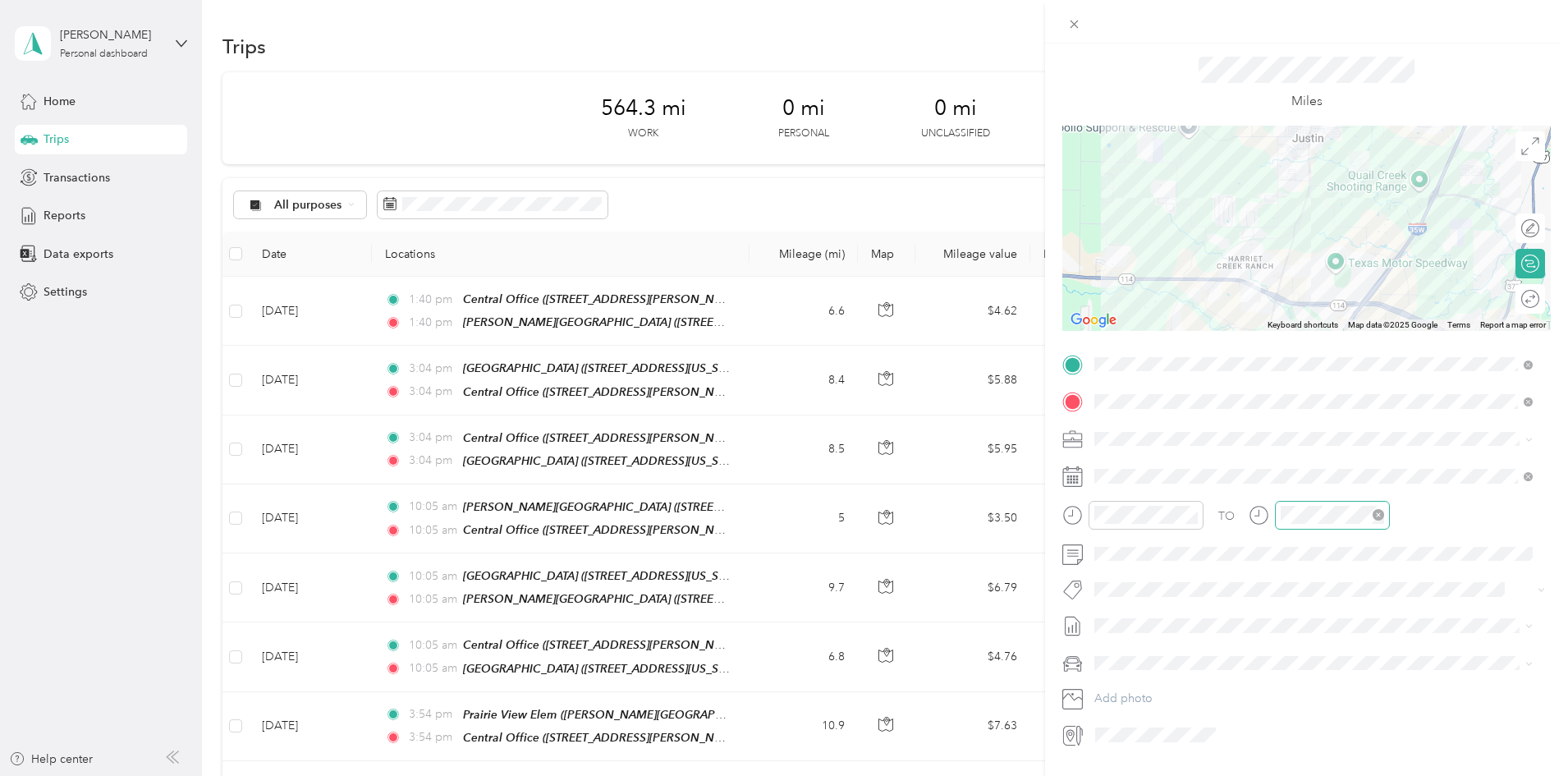
scroll to position [0, 0]
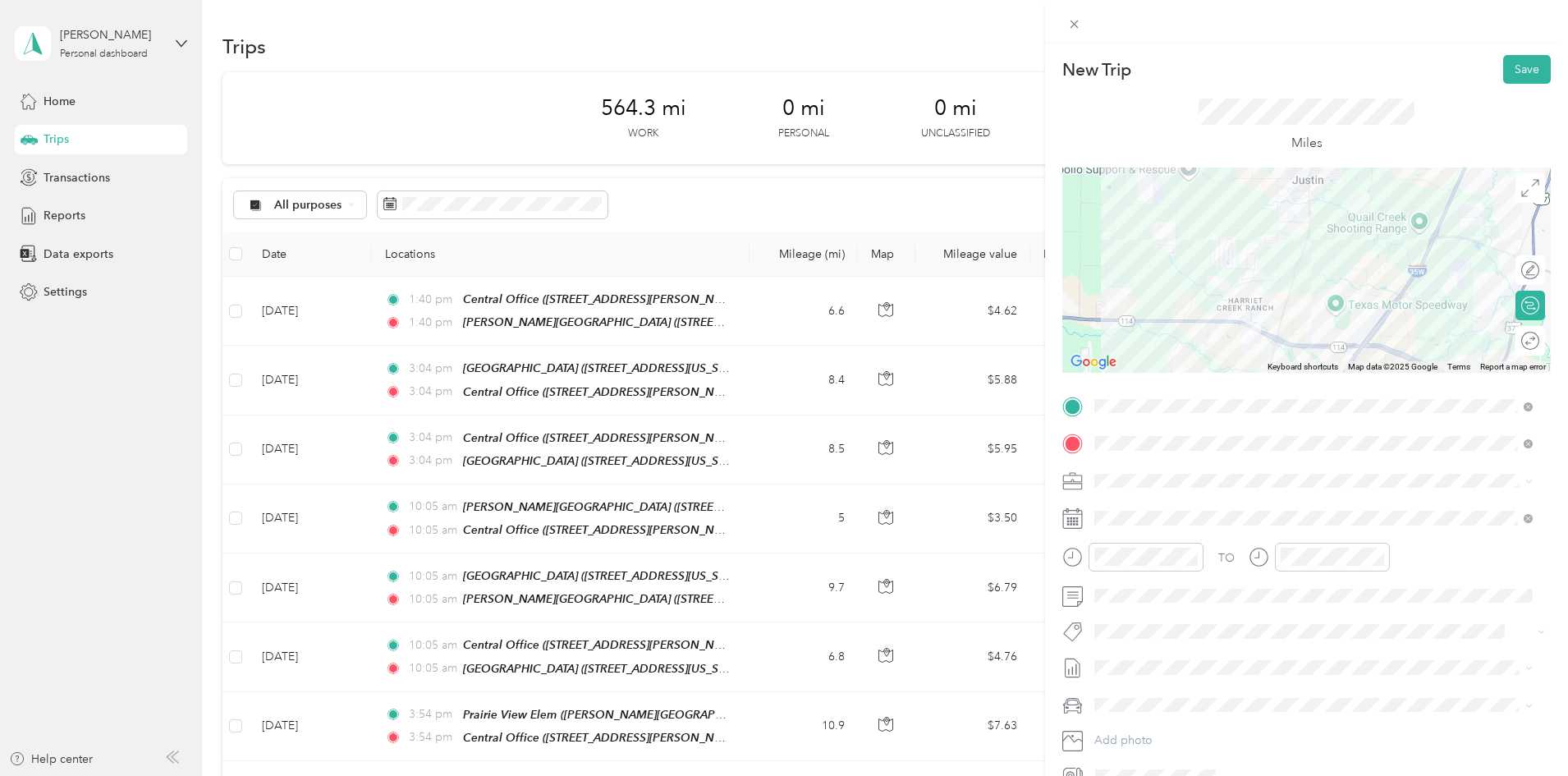
click at [1516, 50] on div "New Trip Save This trip cannot be edited because it is either under review, app…" at bounding box center [1306, 431] width 523 height 776
click at [1516, 64] on button "Save" at bounding box center [1527, 70] width 48 height 29
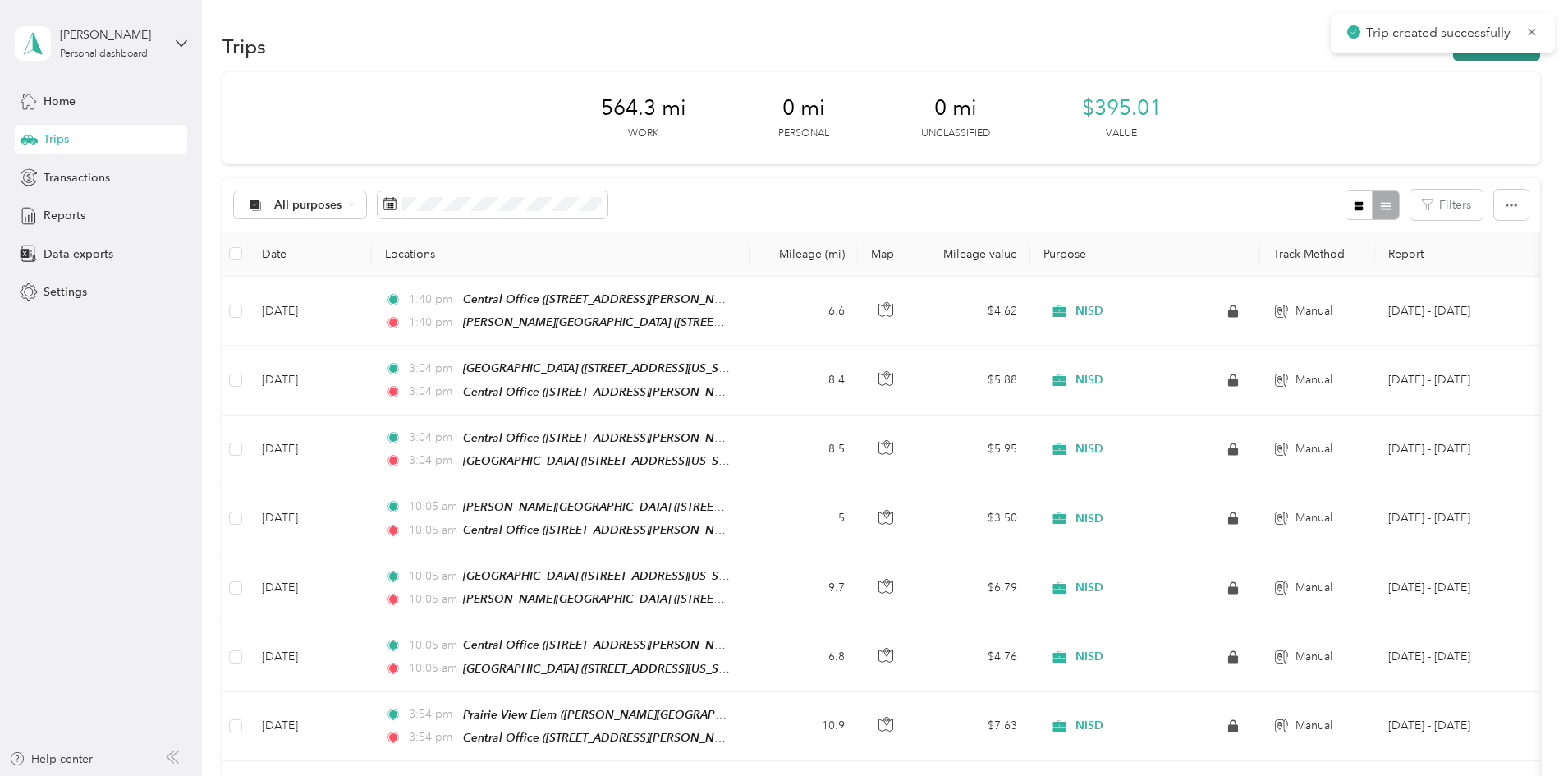
click at [1453, 54] on button "New trip" at bounding box center [1496, 47] width 87 height 29
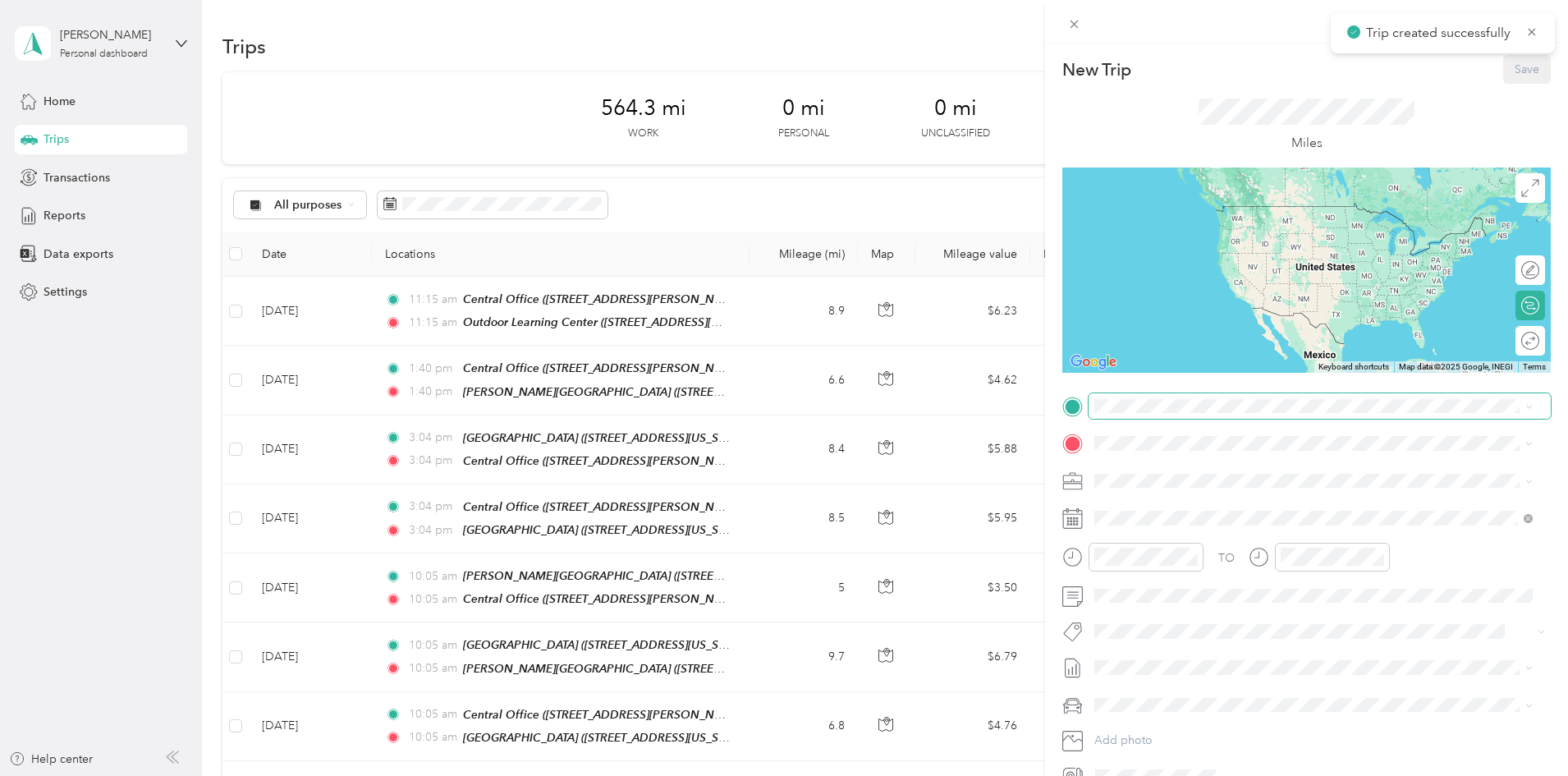
click at [1163, 415] on span at bounding box center [1319, 407] width 462 height 27
click at [1189, 478] on strong "Outdoor Learning Center" at bounding box center [1250, 474] width 136 height 15
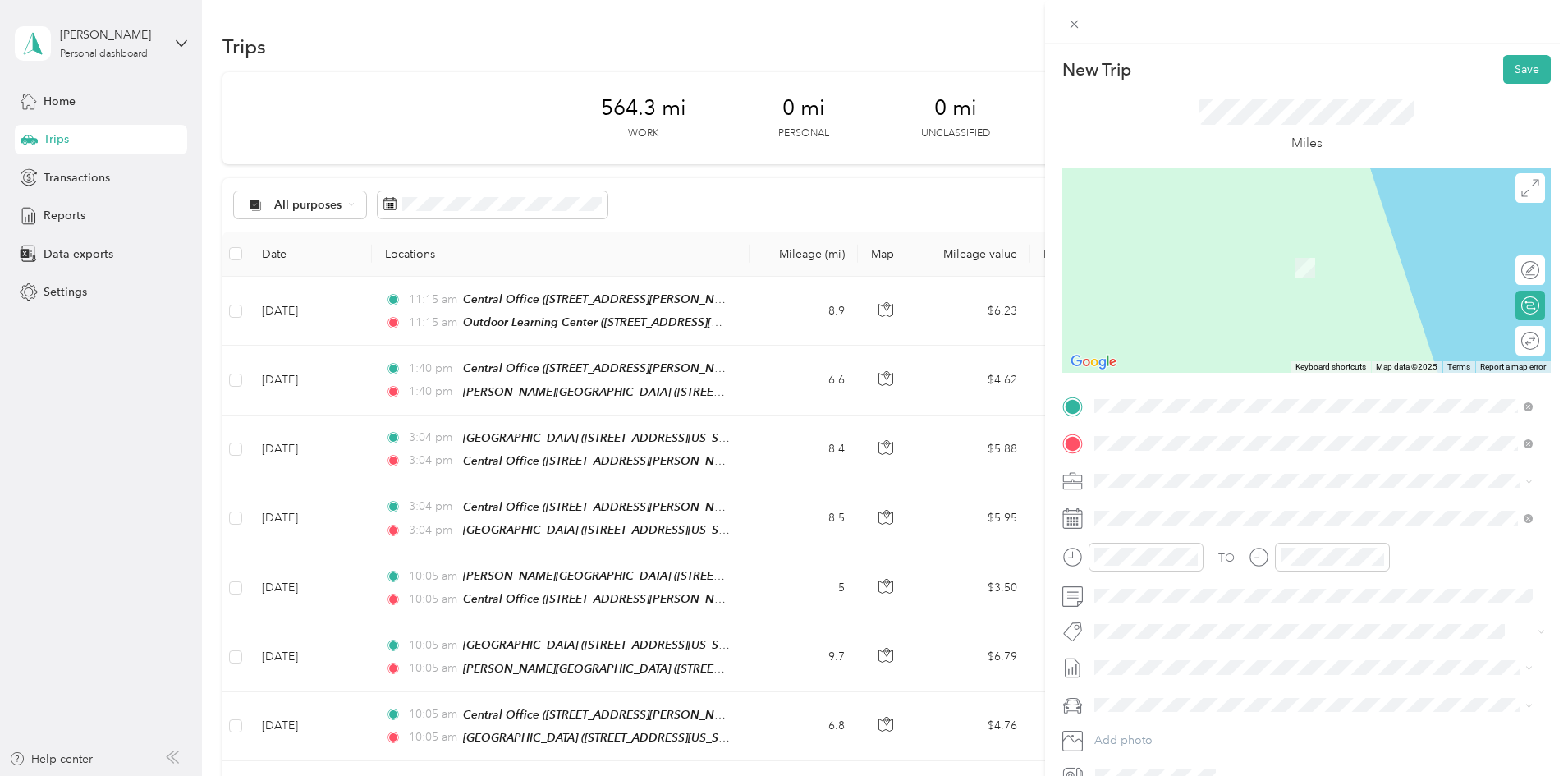
click at [1219, 563] on strong "Prairie View Elem" at bounding box center [1229, 569] width 94 height 15
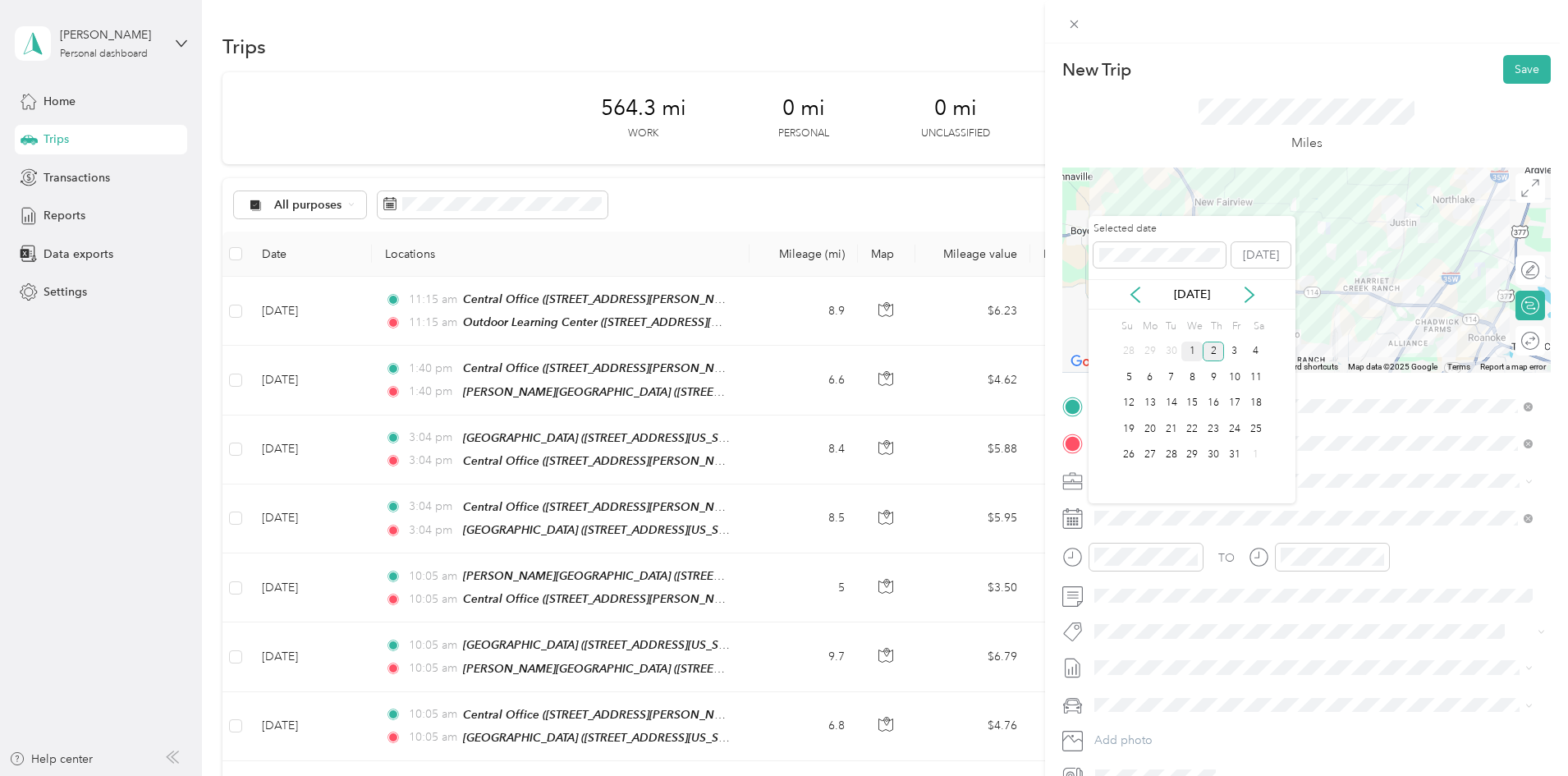
click at [1194, 355] on div "1" at bounding box center [1192, 352] width 21 height 21
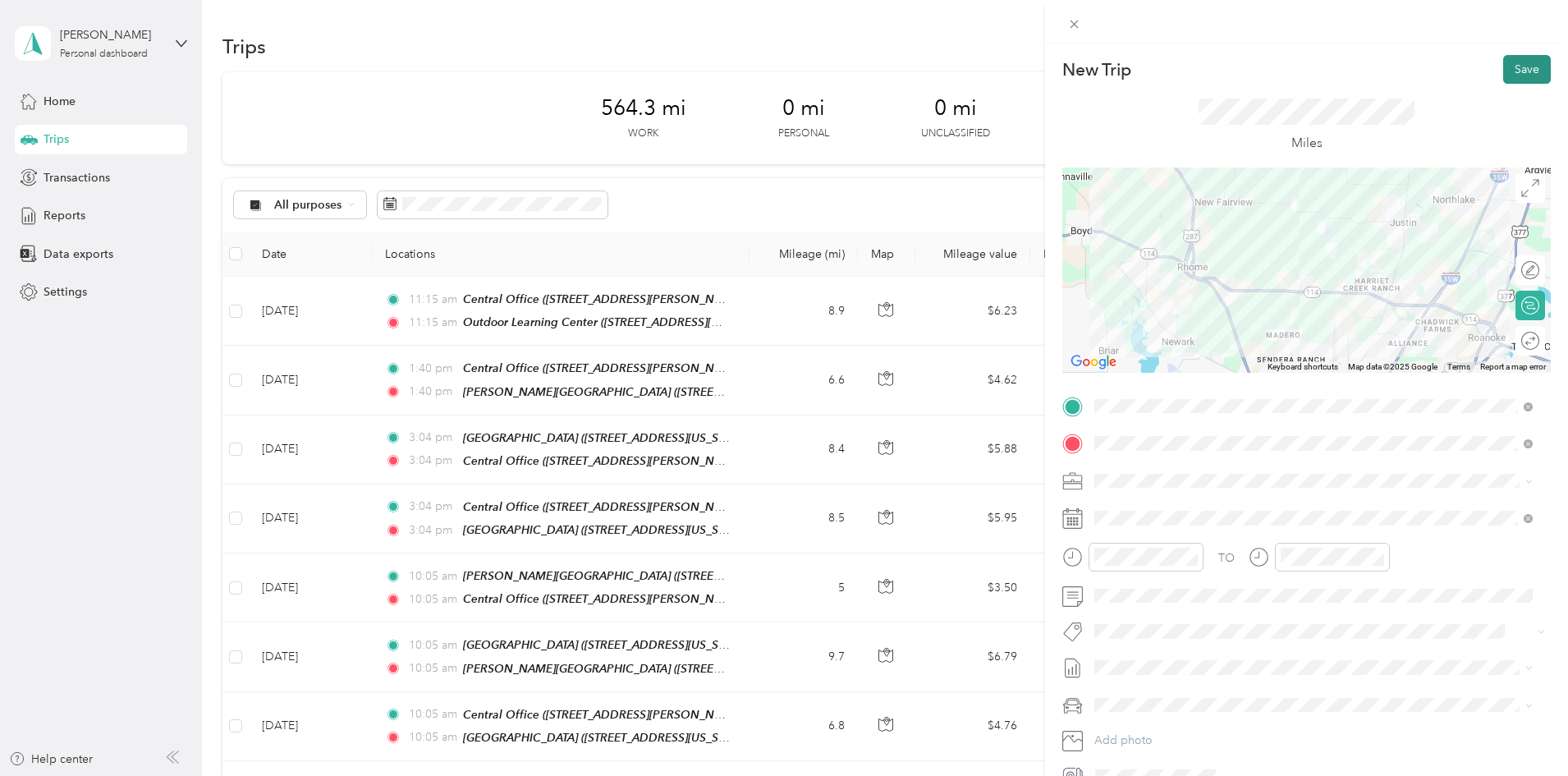
click at [1518, 69] on button "Save" at bounding box center [1527, 70] width 48 height 29
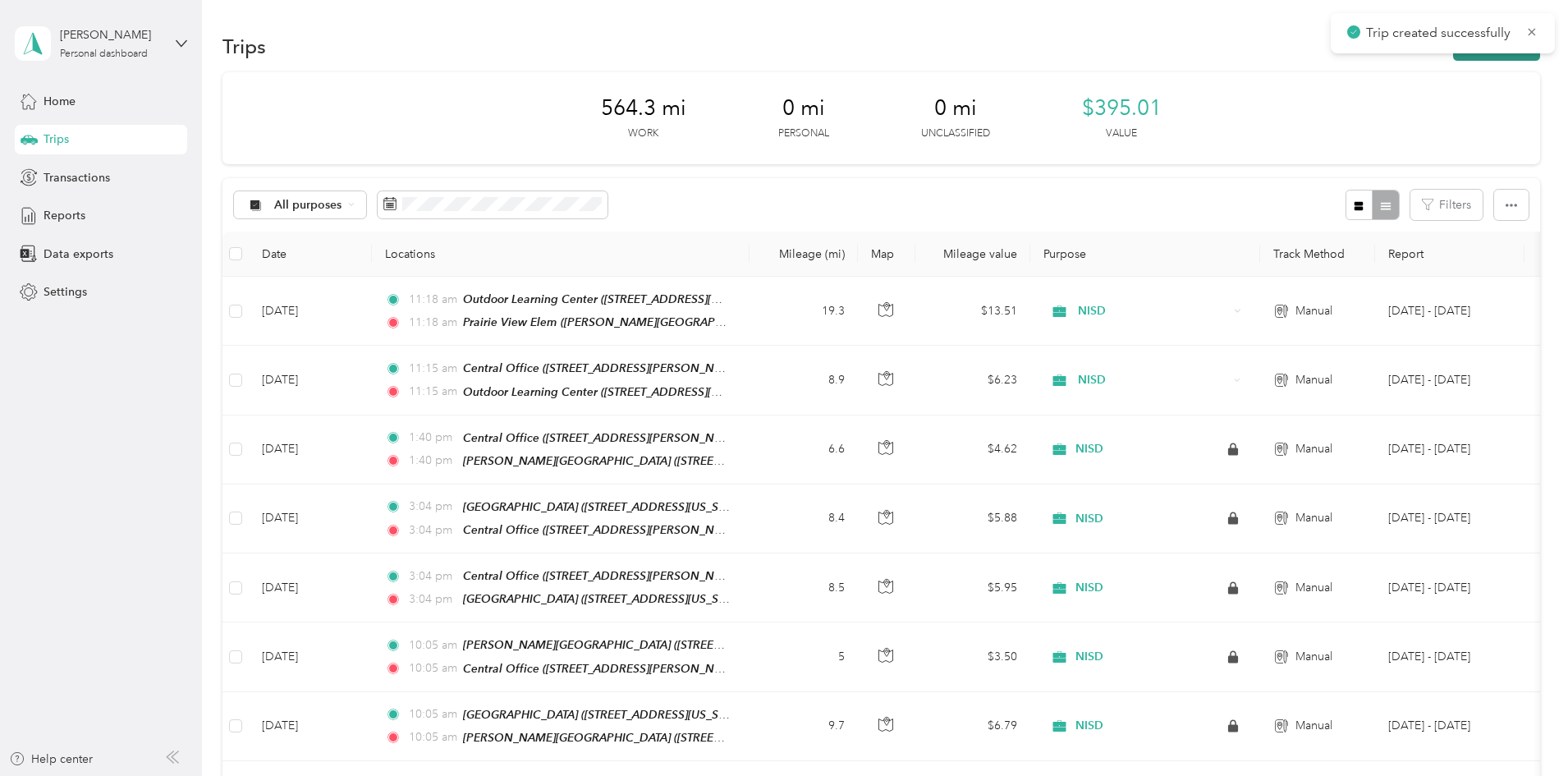
click at [1453, 58] on button "New trip" at bounding box center [1496, 47] width 87 height 29
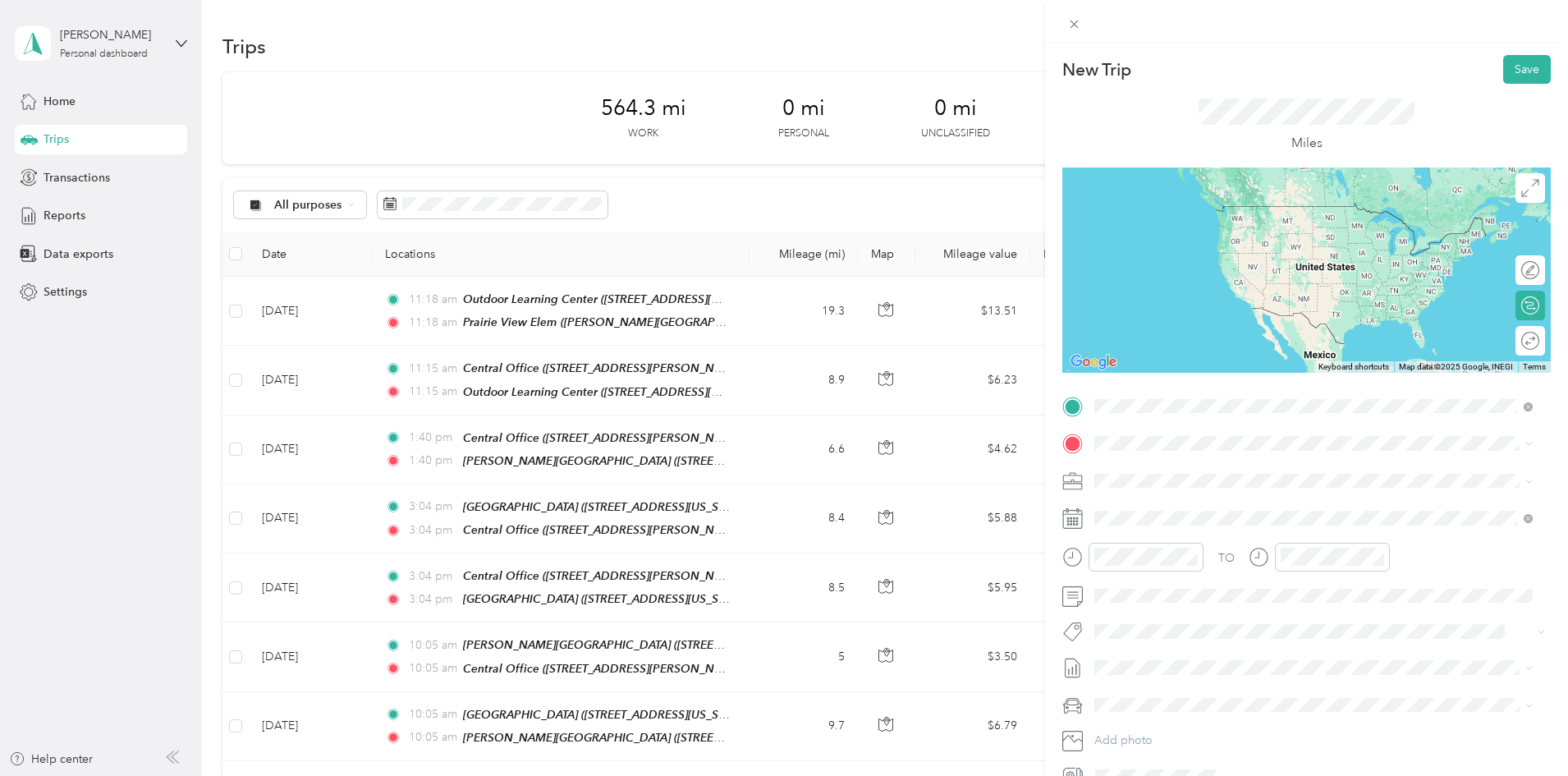
click at [1227, 528] on strong "Prairie View Elem" at bounding box center [1229, 531] width 94 height 15
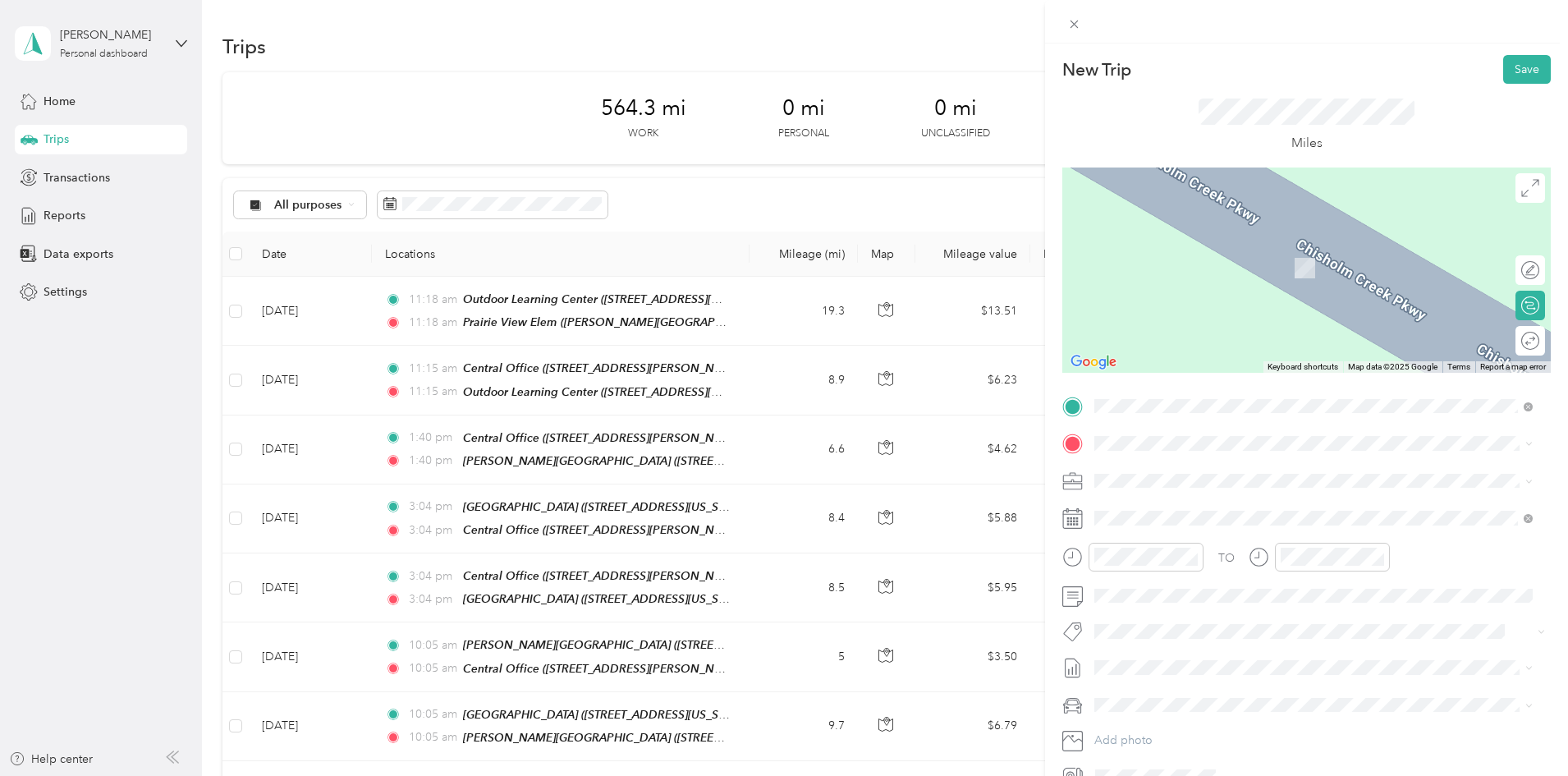
click at [1201, 522] on div "TEAM LLC/[GEOGRAPHIC_DATA][STREET_ADDRESS][US_STATE]" at bounding box center [1207, 520] width 164 height 40
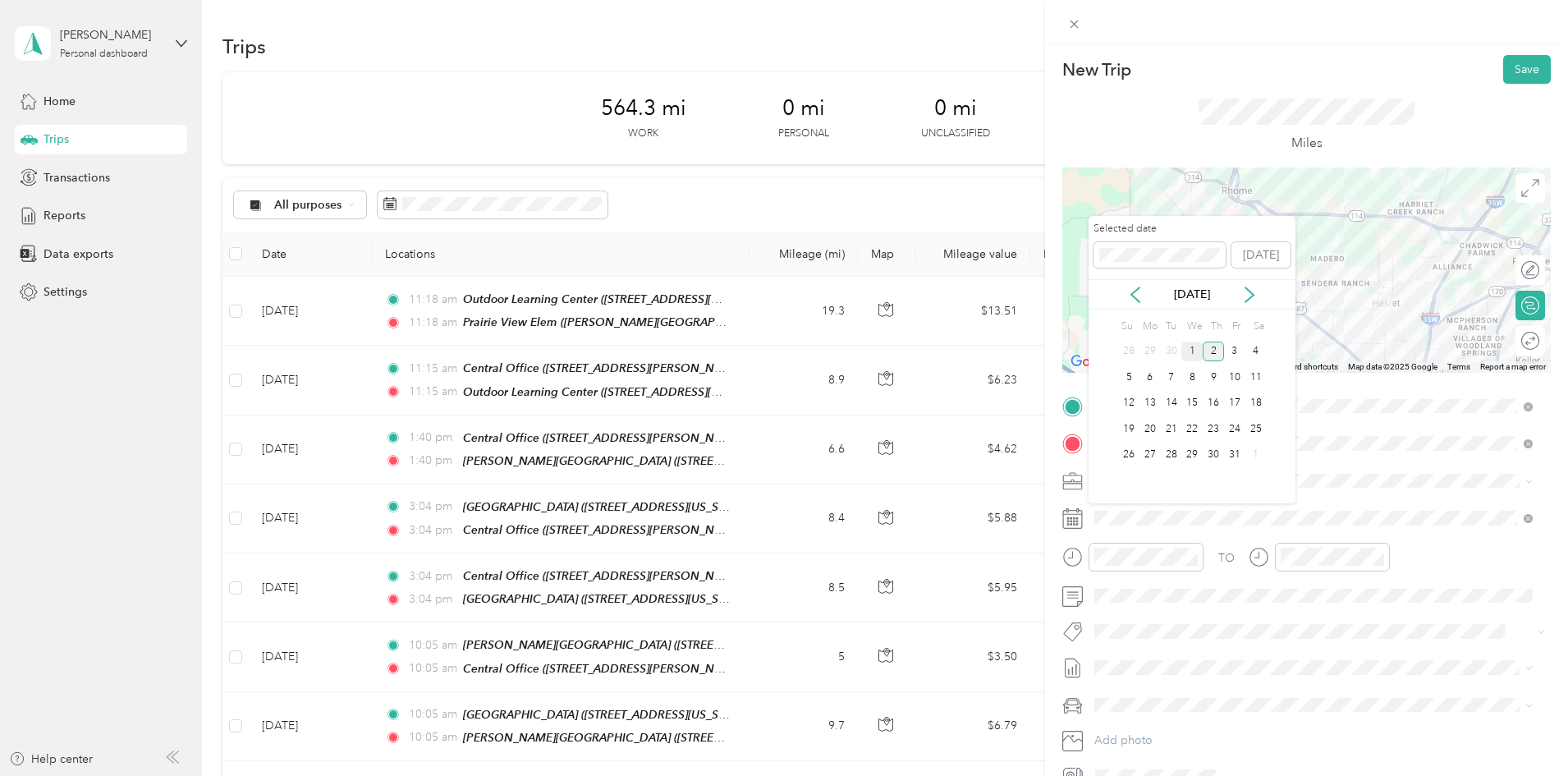
click at [1192, 346] on div "1" at bounding box center [1192, 352] width 21 height 21
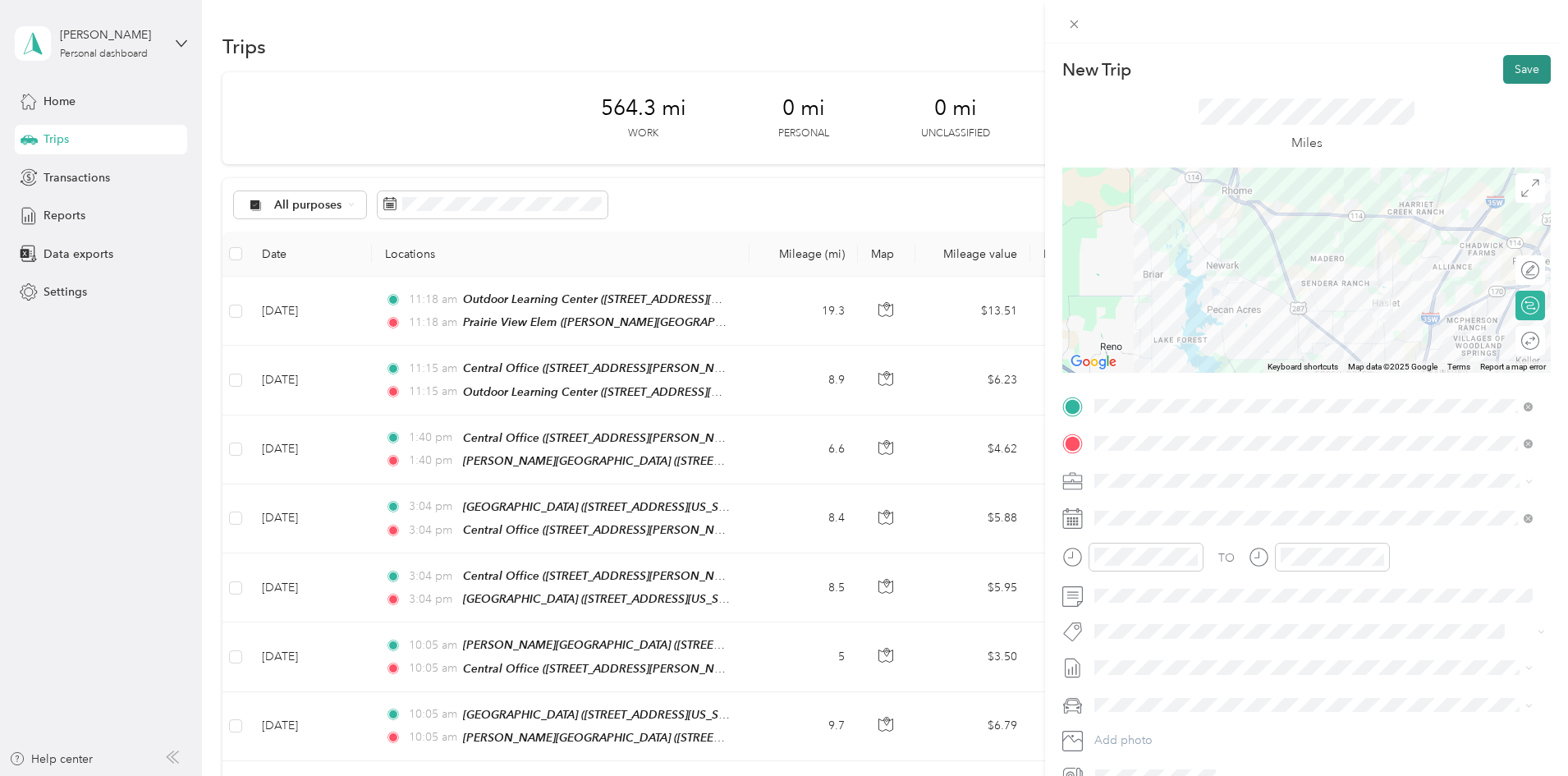
click at [1510, 71] on button "Save" at bounding box center [1527, 70] width 48 height 29
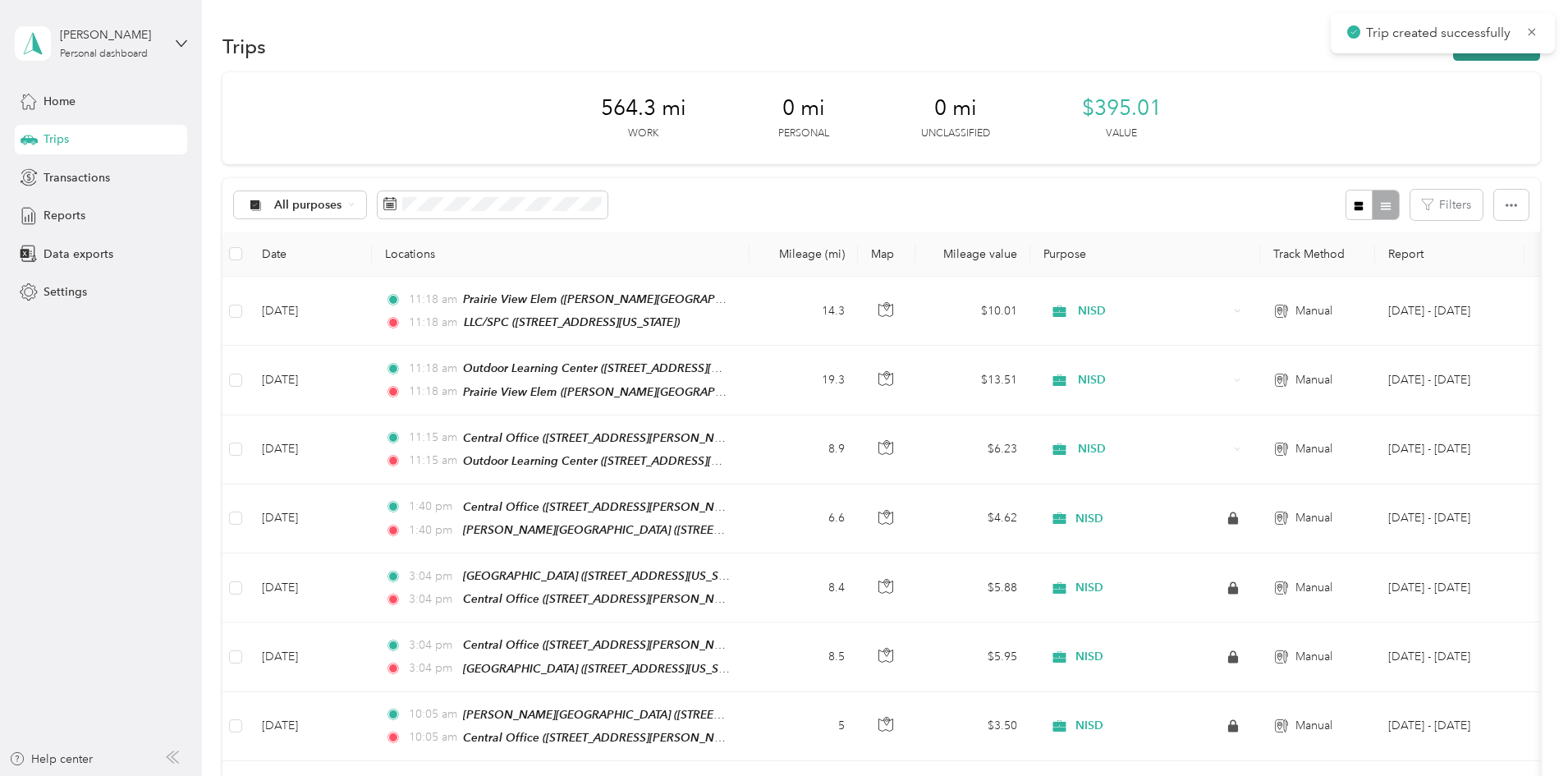
click at [1453, 59] on button "New trip" at bounding box center [1496, 47] width 87 height 29
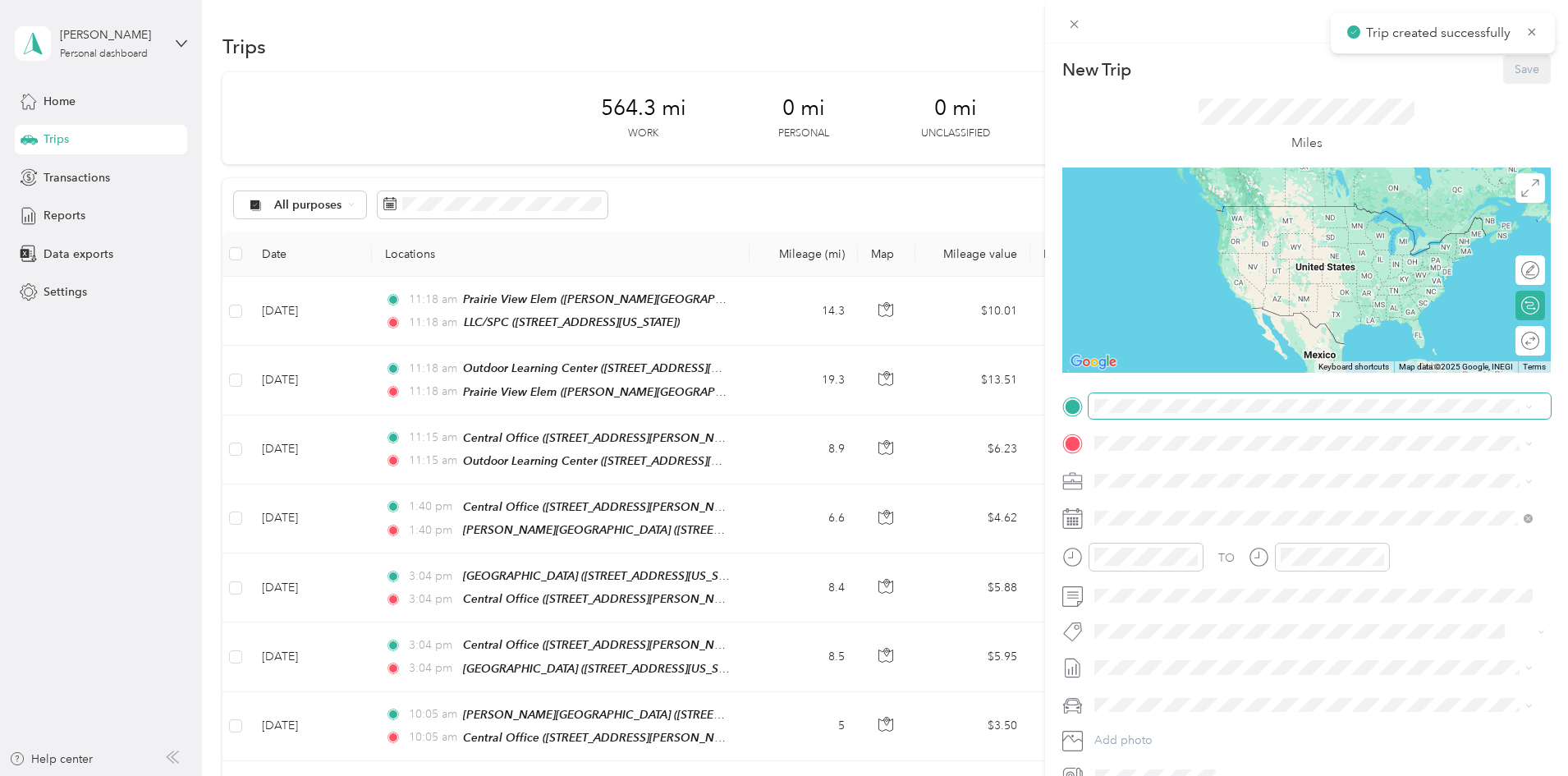
click at [1175, 414] on span at bounding box center [1319, 407] width 462 height 27
click at [1171, 409] on span at bounding box center [1319, 407] width 462 height 27
click at [1201, 485] on div "TEAM LLC/[GEOGRAPHIC_DATA][STREET_ADDRESS][US_STATE]" at bounding box center [1207, 484] width 164 height 40
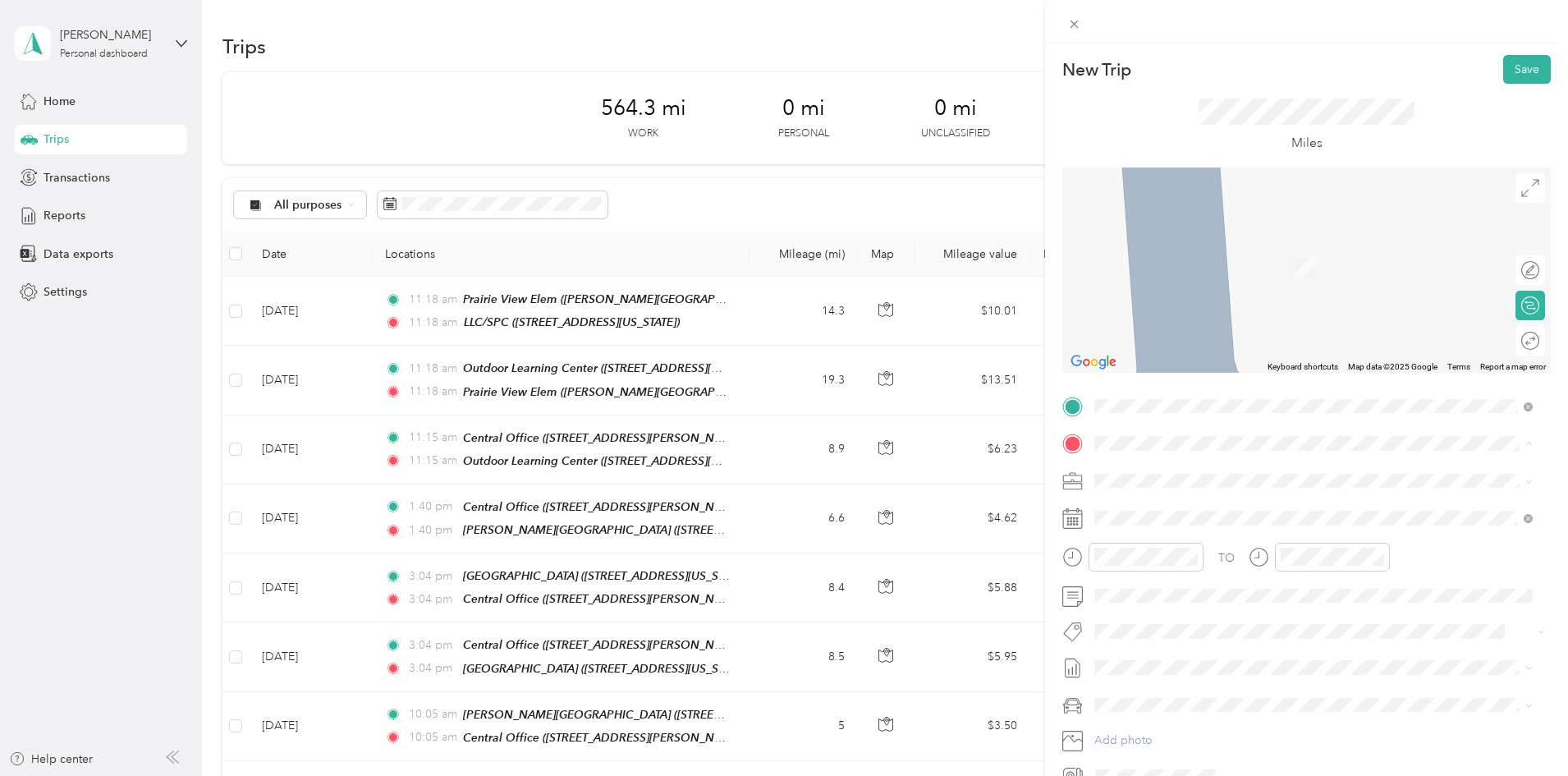
click at [1187, 510] on strong "Central Office" at bounding box center [1221, 511] width 76 height 15
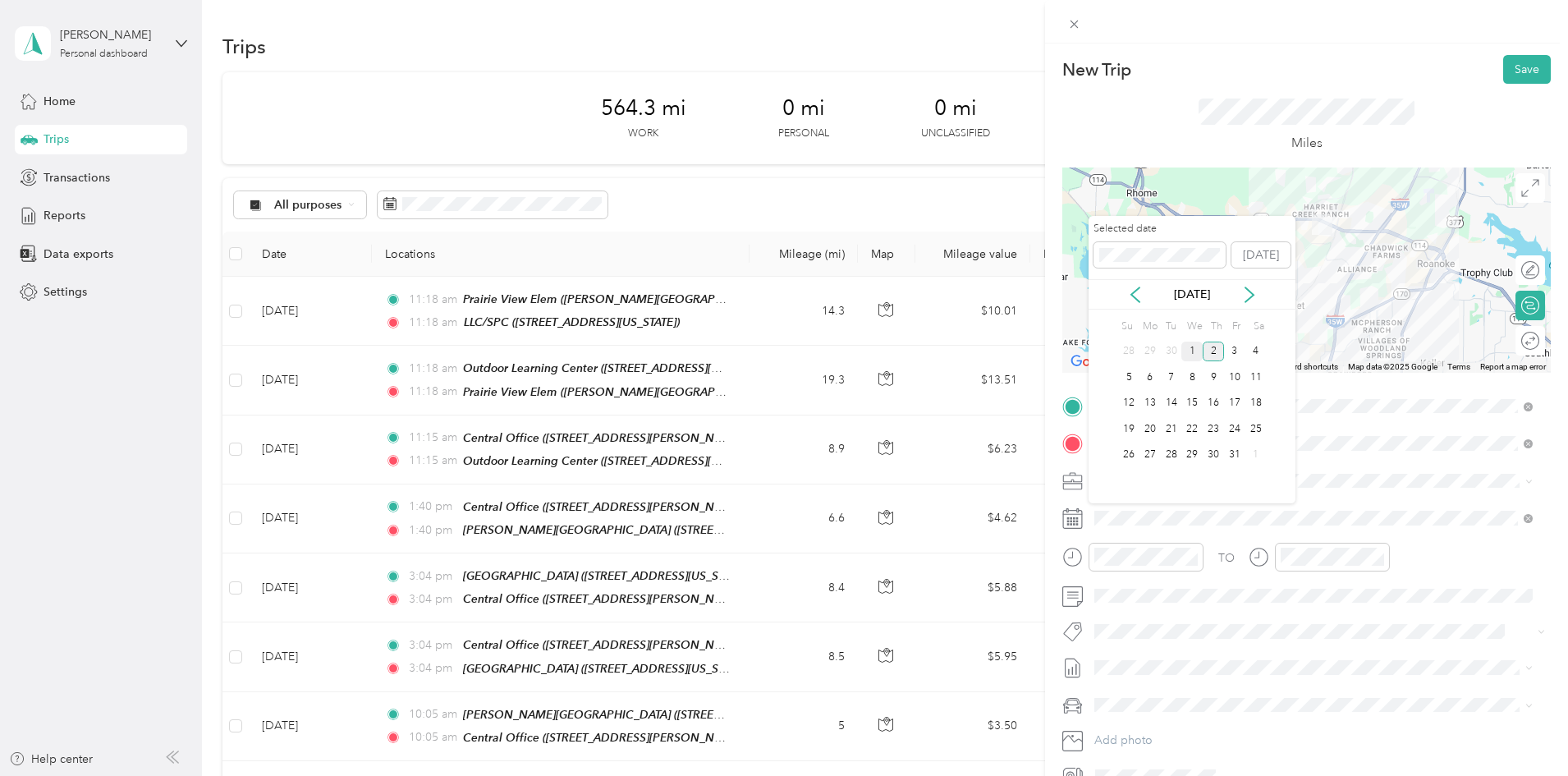
click at [1189, 348] on div "1" at bounding box center [1192, 352] width 21 height 21
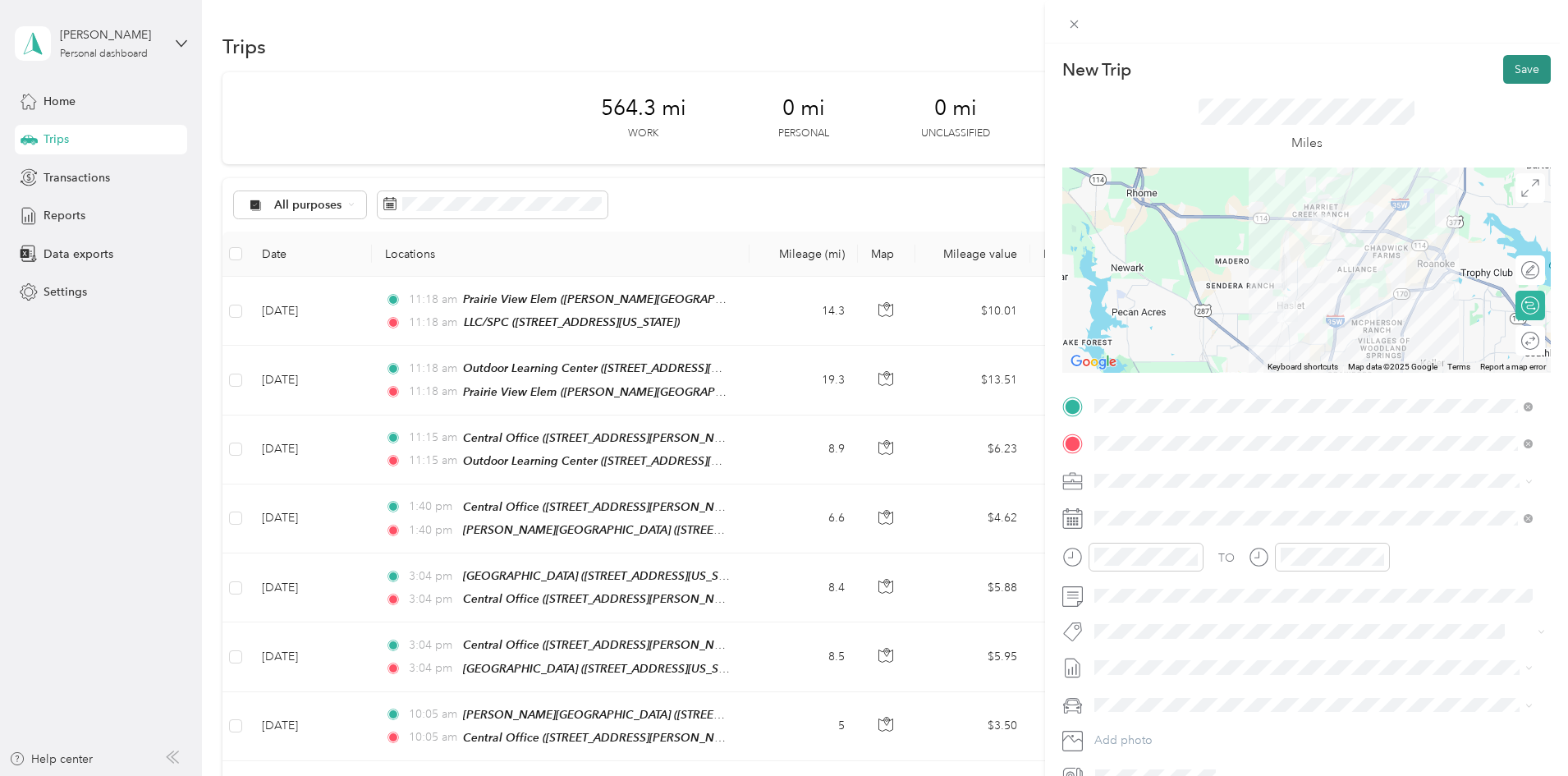
click at [1521, 61] on button "Save" at bounding box center [1527, 70] width 48 height 29
